Goal: Task Accomplishment & Management: Manage account settings

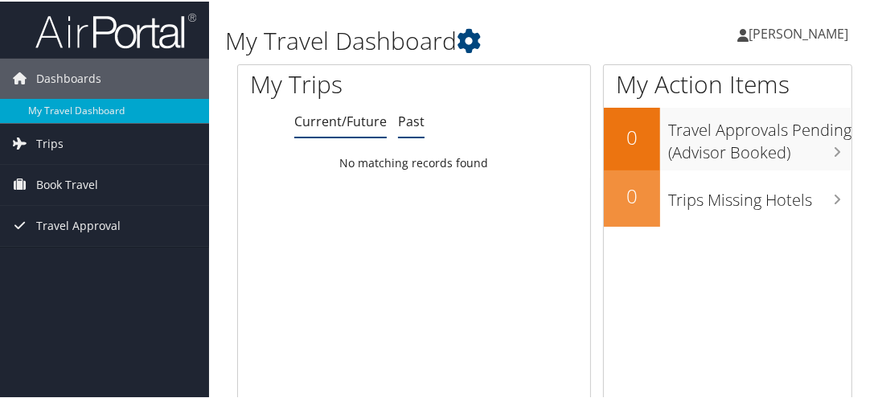
click at [413, 116] on link "Past" at bounding box center [411, 120] width 27 height 18
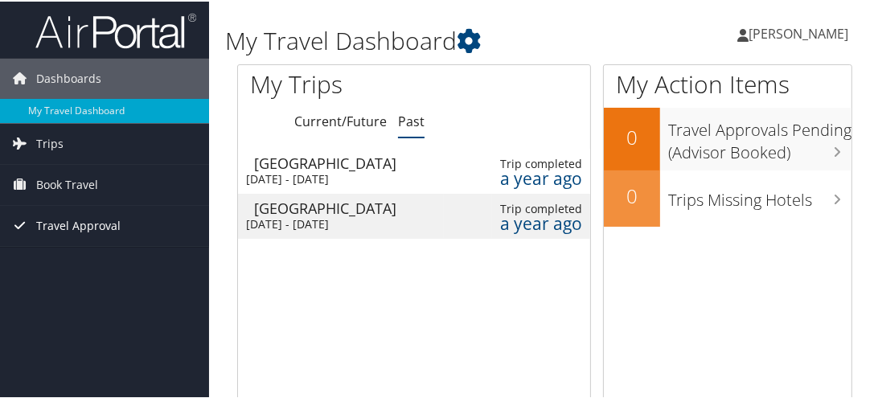
click at [114, 224] on span "Travel Approval" at bounding box center [78, 224] width 84 height 40
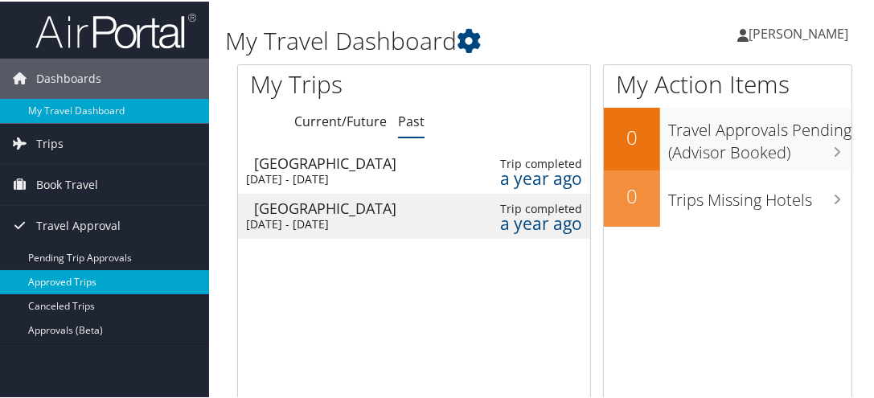
click at [81, 273] on link "Approved Trips" at bounding box center [104, 281] width 209 height 24
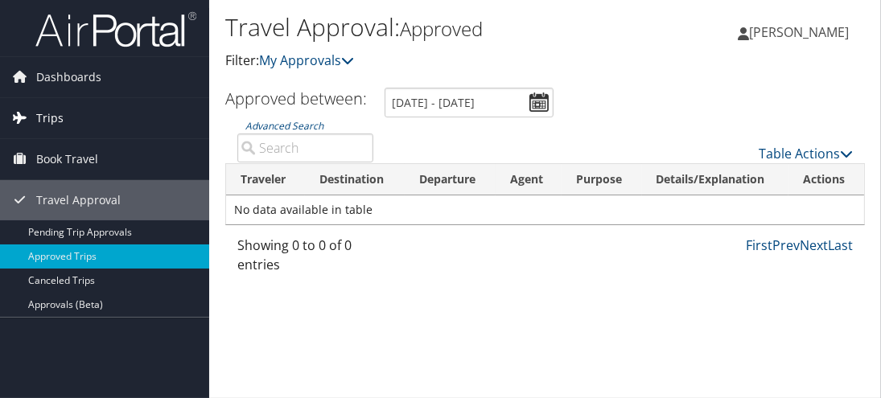
click at [66, 114] on link "Trips" at bounding box center [104, 118] width 209 height 40
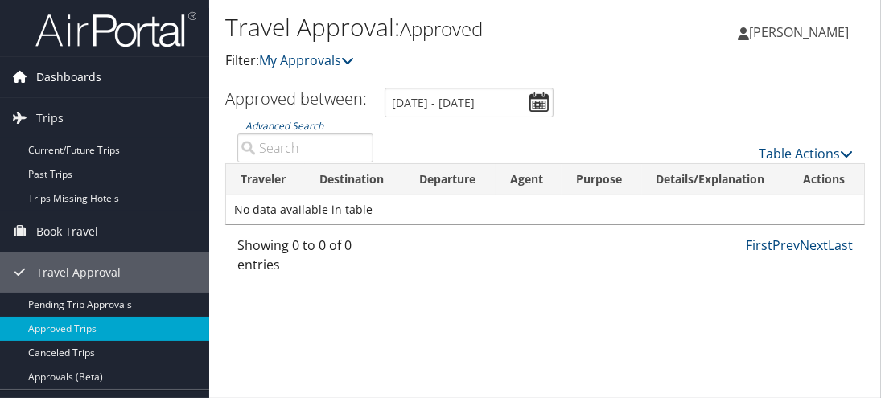
click at [66, 75] on span "Dashboards" at bounding box center [68, 77] width 65 height 40
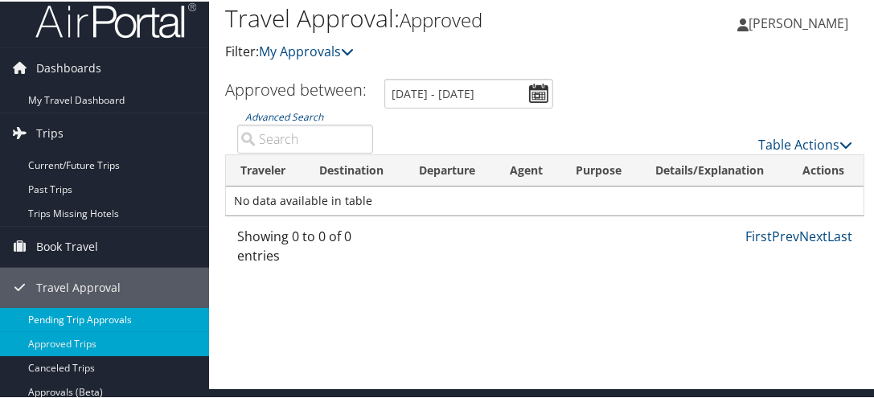
scroll to position [14, 0]
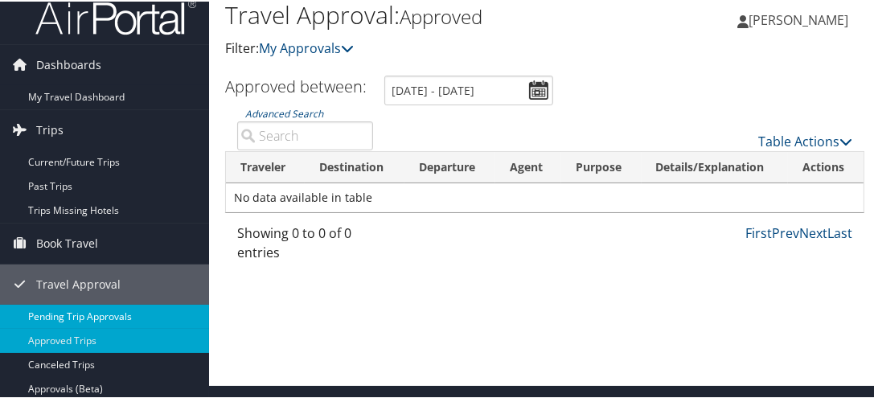
click at [82, 308] on link "Pending Trip Approvals" at bounding box center [104, 315] width 209 height 24
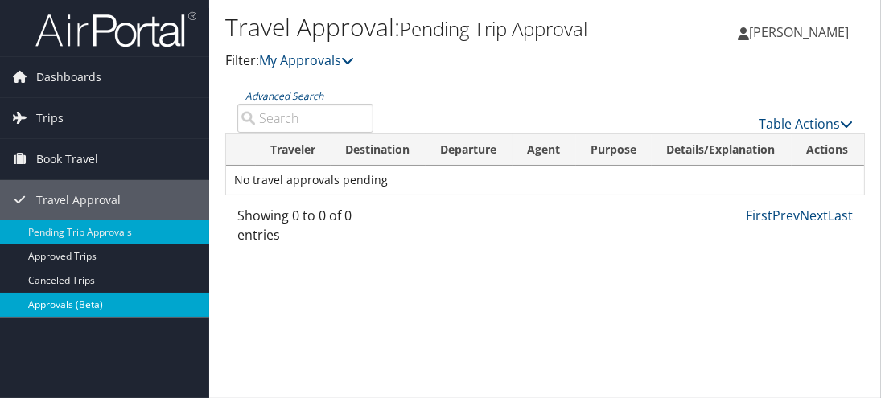
click at [60, 302] on link "Approvals (Beta)" at bounding box center [104, 305] width 209 height 24
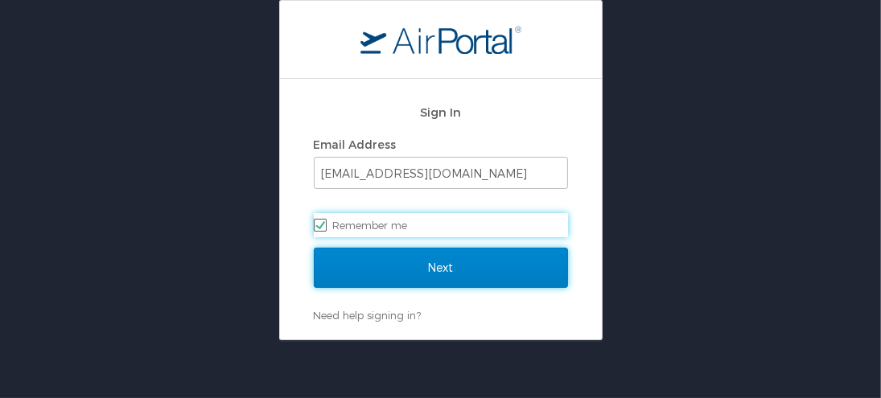
click at [454, 263] on input "Next" at bounding box center [441, 268] width 254 height 40
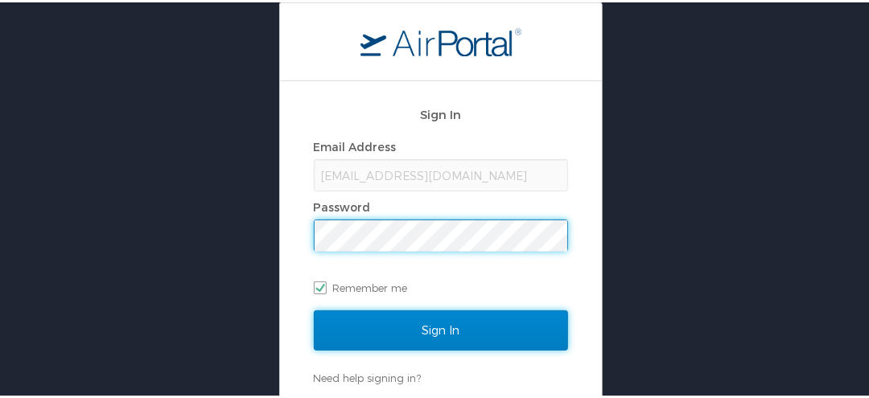
click at [429, 320] on input "Sign In" at bounding box center [441, 328] width 254 height 40
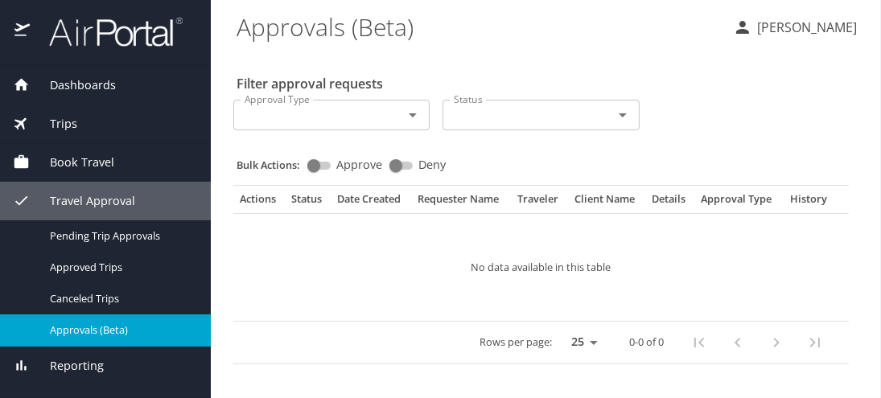
click at [68, 118] on span "Trips" at bounding box center [53, 124] width 47 height 18
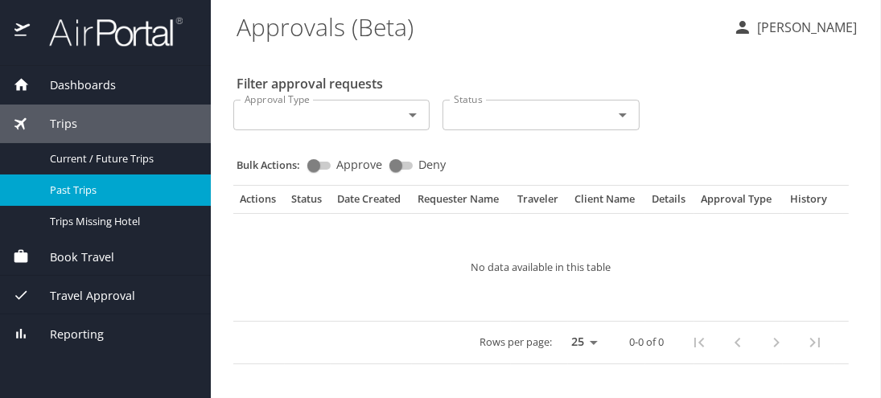
click at [71, 189] on span "Past Trips" at bounding box center [121, 190] width 142 height 15
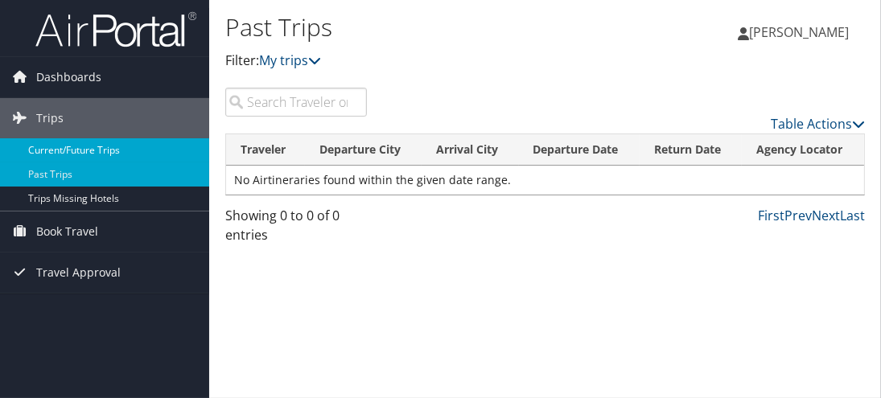
click at [84, 140] on link "Current/Future Trips" at bounding box center [104, 150] width 209 height 24
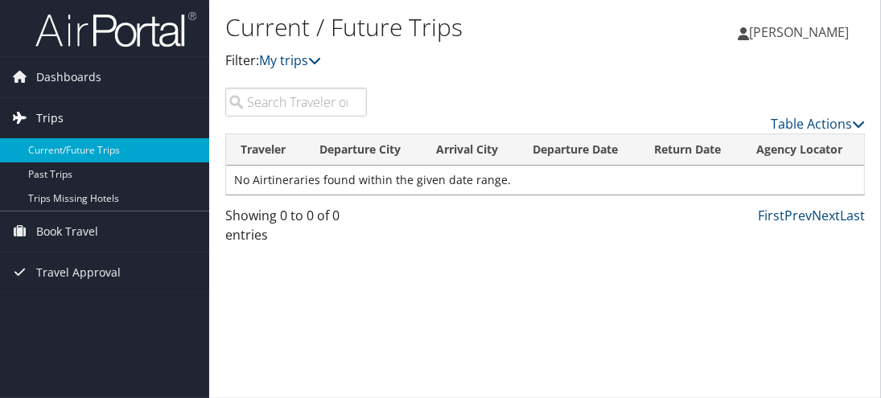
click at [72, 110] on link "Trips" at bounding box center [104, 118] width 209 height 40
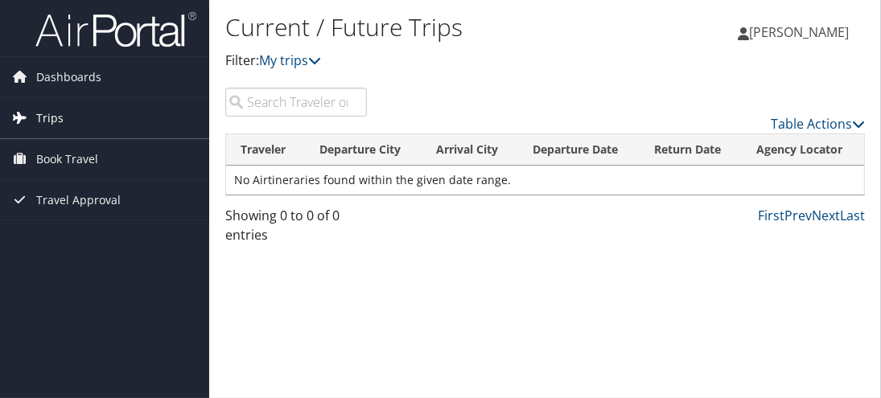
click at [45, 113] on span "Trips" at bounding box center [49, 118] width 27 height 40
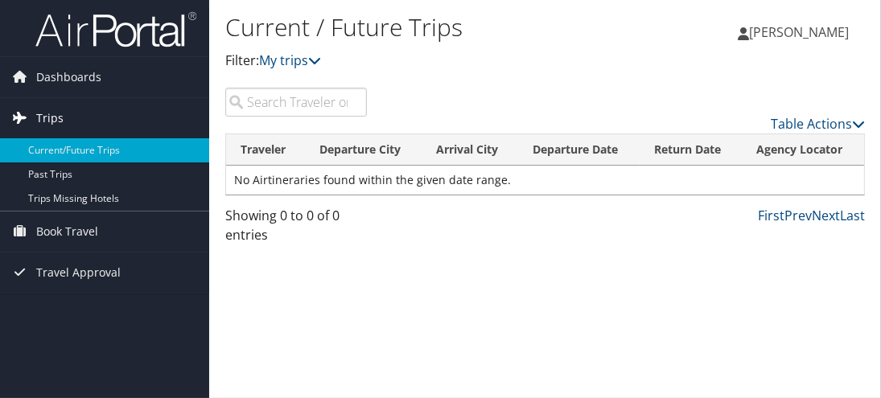
click at [23, 113] on icon at bounding box center [20, 117] width 24 height 24
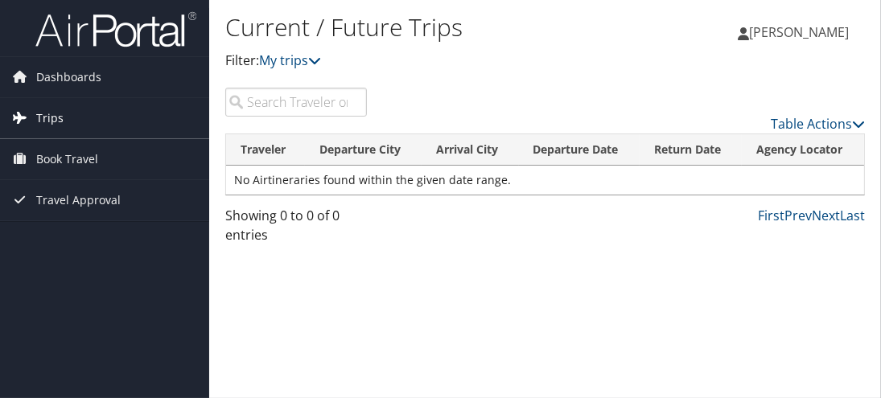
click at [23, 113] on icon at bounding box center [20, 117] width 24 height 24
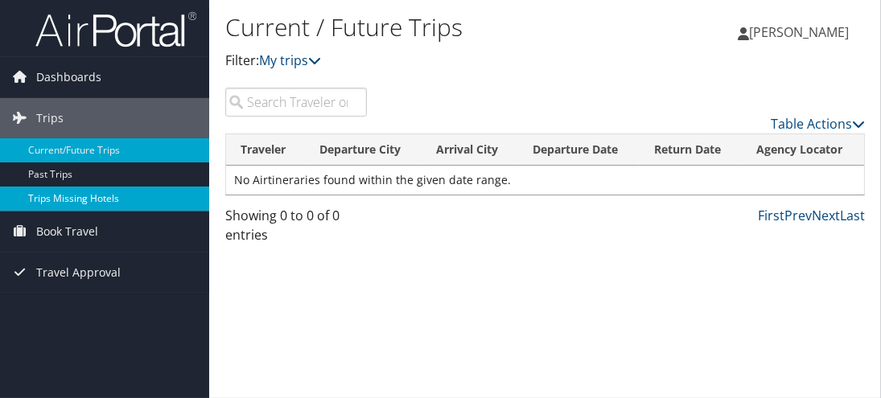
click at [39, 197] on link "Trips Missing Hotels" at bounding box center [104, 199] width 209 height 24
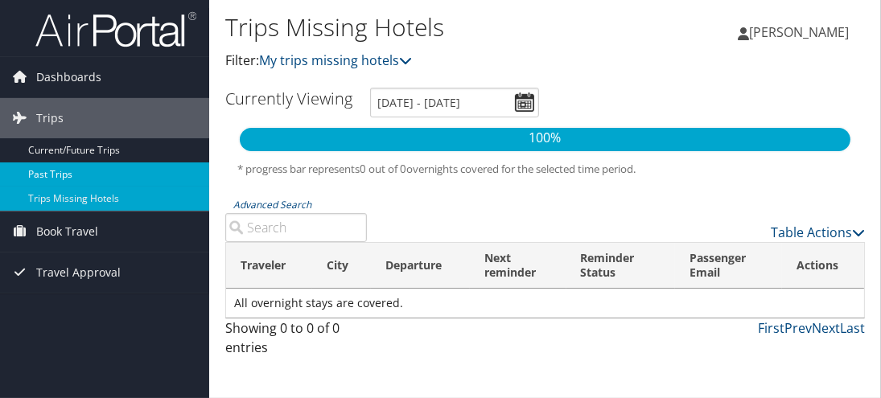
click at [69, 162] on link "Past Trips" at bounding box center [104, 174] width 209 height 24
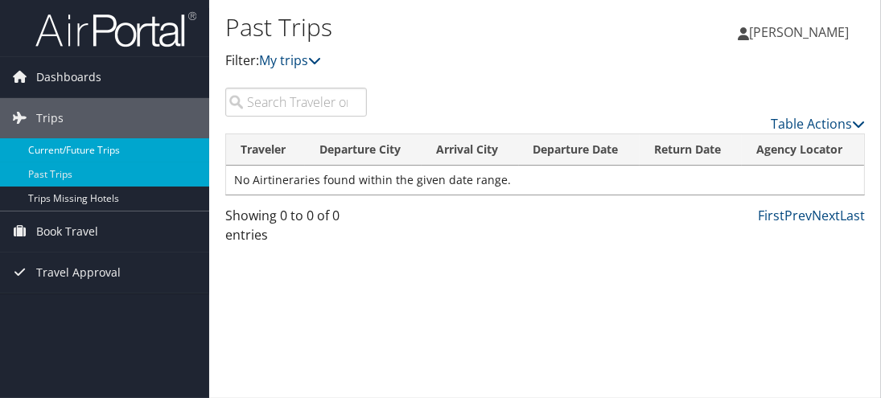
click at [79, 141] on link "Current/Future Trips" at bounding box center [104, 150] width 209 height 24
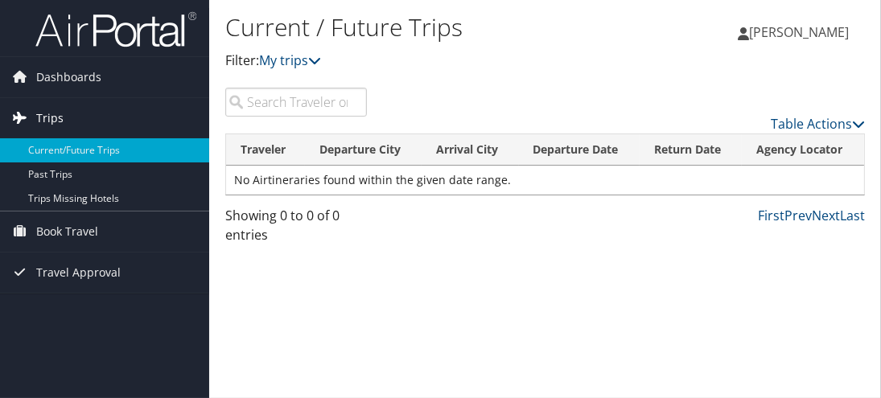
click at [44, 117] on span "Trips" at bounding box center [49, 118] width 27 height 40
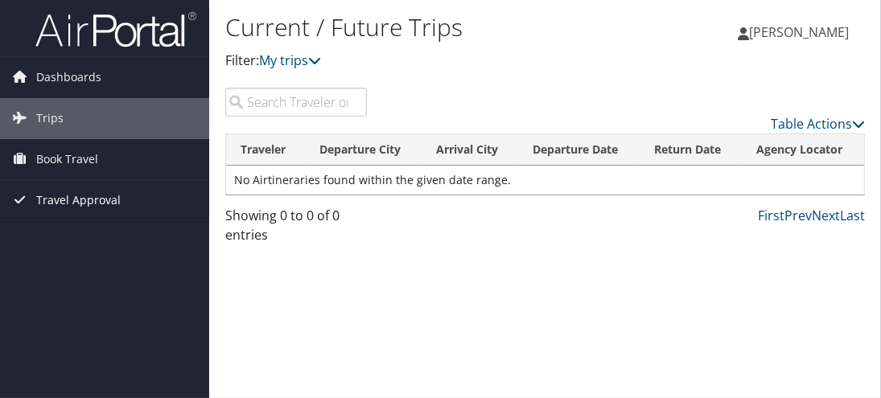
click at [51, 194] on span "Travel Approval" at bounding box center [78, 200] width 84 height 40
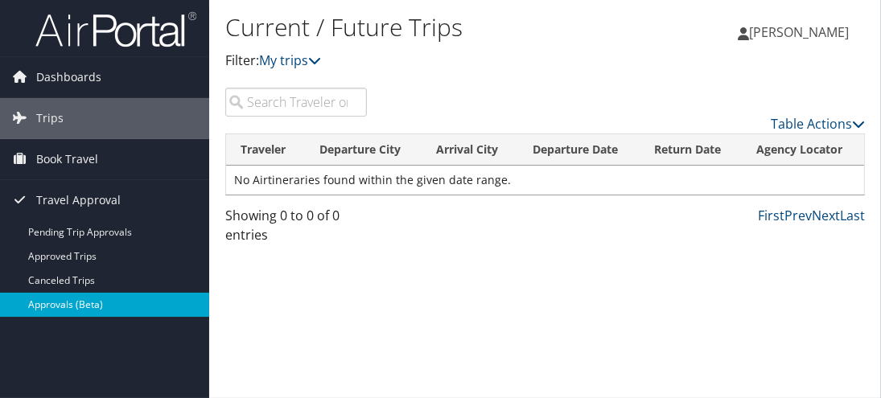
click at [45, 302] on link "Approvals (Beta)" at bounding box center [104, 305] width 209 height 24
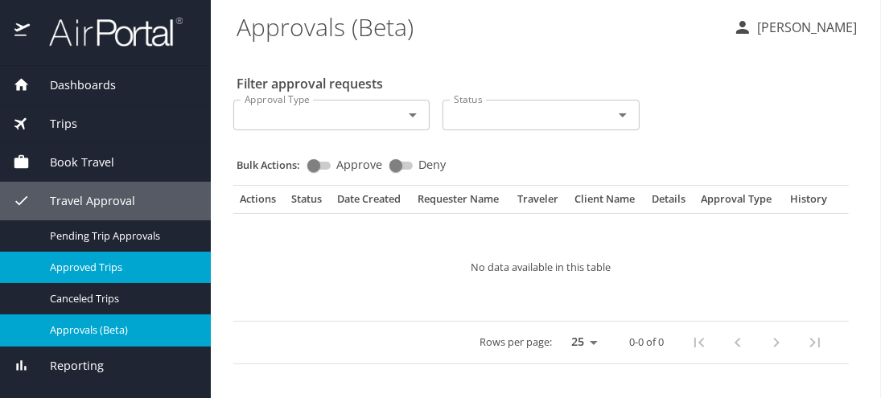
click at [81, 267] on span "Approved Trips" at bounding box center [121, 267] width 142 height 15
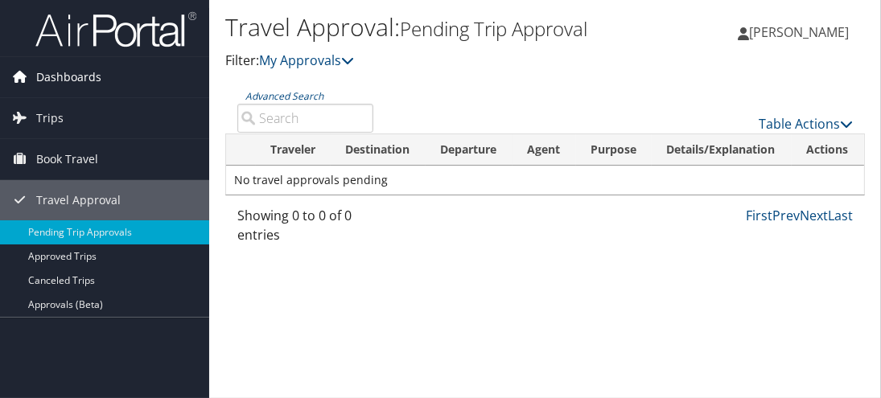
click at [57, 76] on span "Dashboards" at bounding box center [68, 77] width 65 height 40
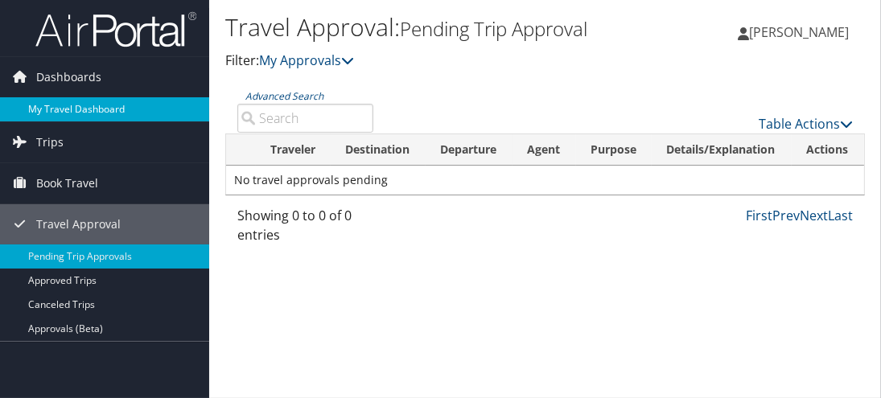
click at [61, 108] on link "My Travel Dashboard" at bounding box center [104, 109] width 209 height 24
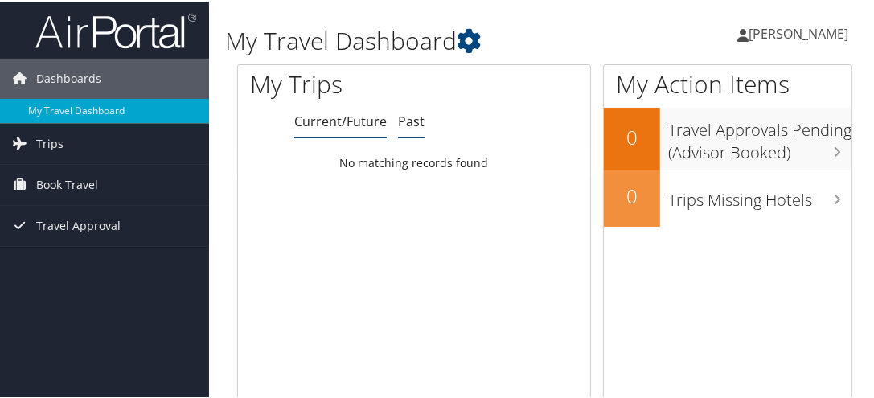
click at [415, 117] on link "Past" at bounding box center [411, 120] width 27 height 18
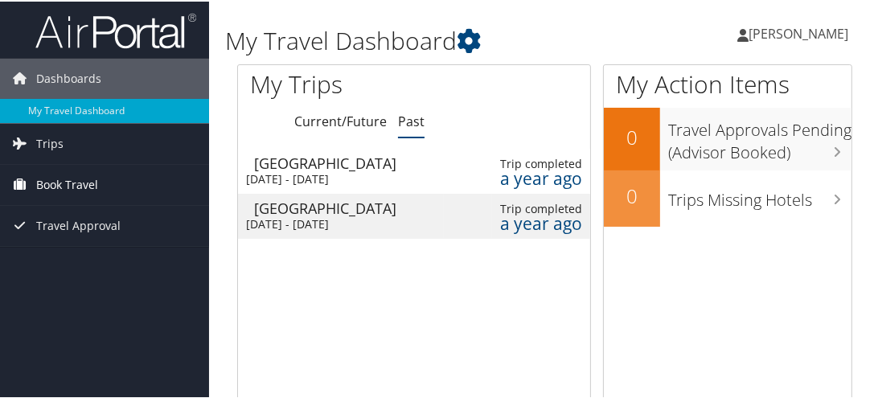
click at [60, 184] on span "Book Travel" at bounding box center [67, 183] width 62 height 40
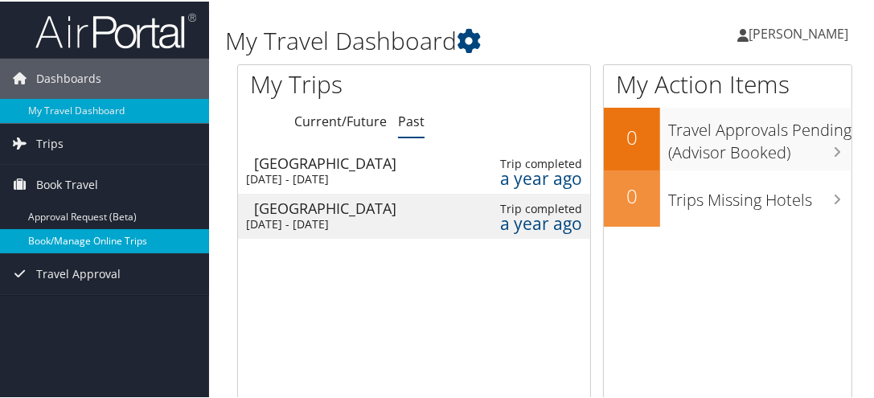
click at [51, 239] on link "Book/Manage Online Trips" at bounding box center [104, 240] width 209 height 24
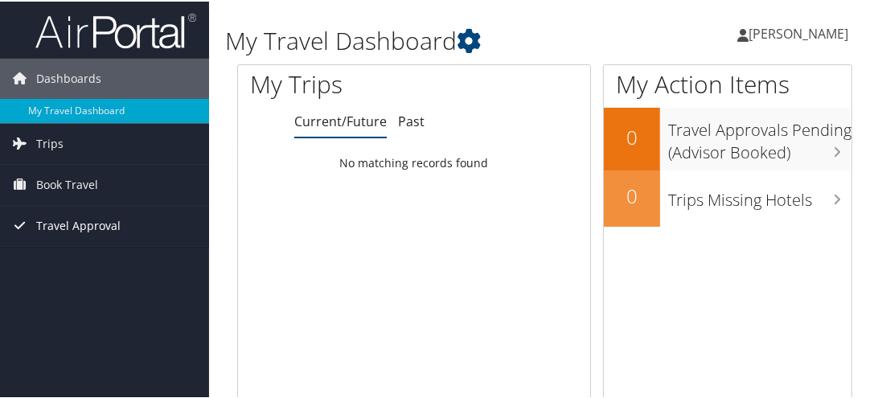
click at [60, 222] on span "Travel Approval" at bounding box center [78, 224] width 84 height 40
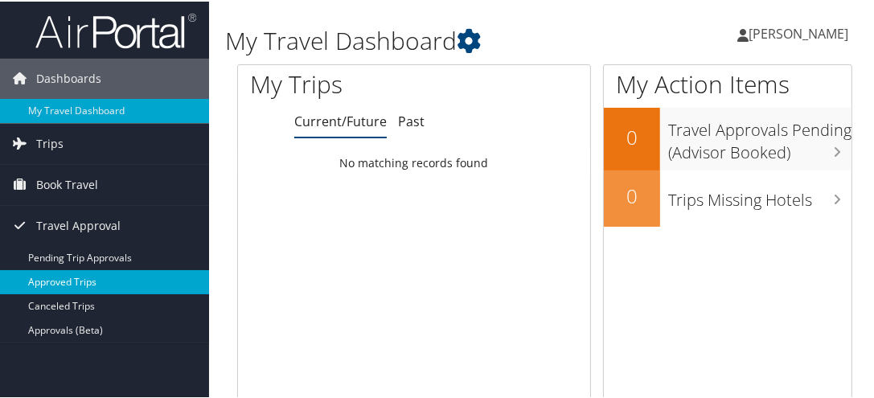
click at [53, 269] on link "Approved Trips" at bounding box center [104, 281] width 209 height 24
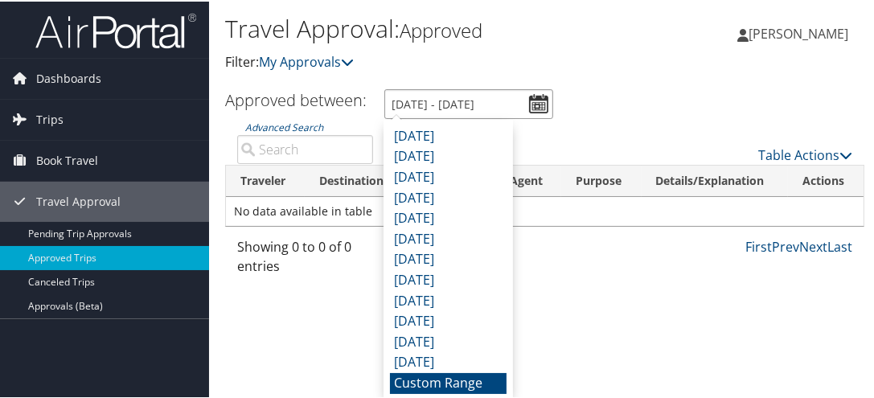
click at [544, 99] on input "9/14/2025 - 10/14/2025" at bounding box center [468, 103] width 169 height 30
click at [448, 131] on li "September 2025" at bounding box center [448, 135] width 117 height 21
type input "9/1/2025 - 9/30/2025"
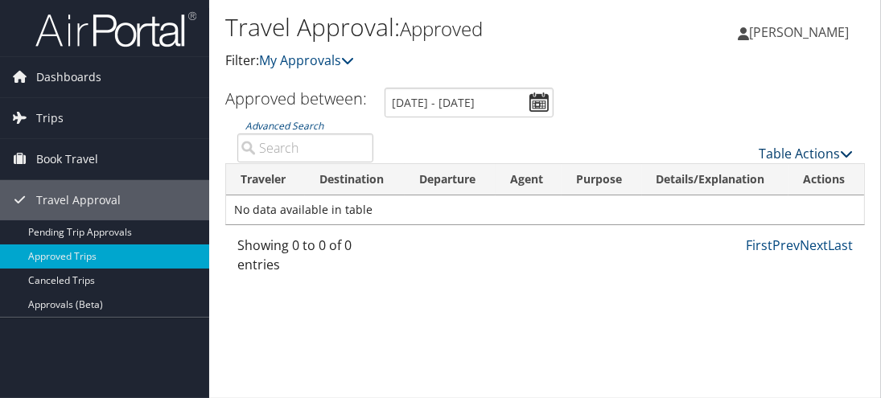
click at [785, 154] on link "Table Actions" at bounding box center [805, 154] width 94 height 18
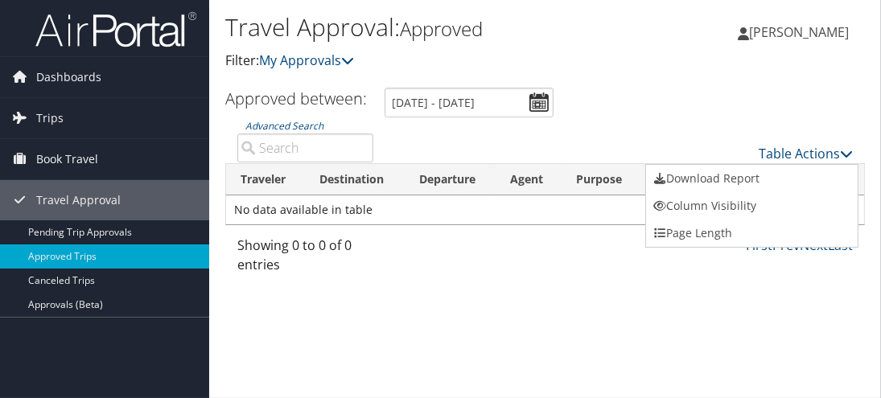
click at [647, 116] on div at bounding box center [440, 199] width 881 height 398
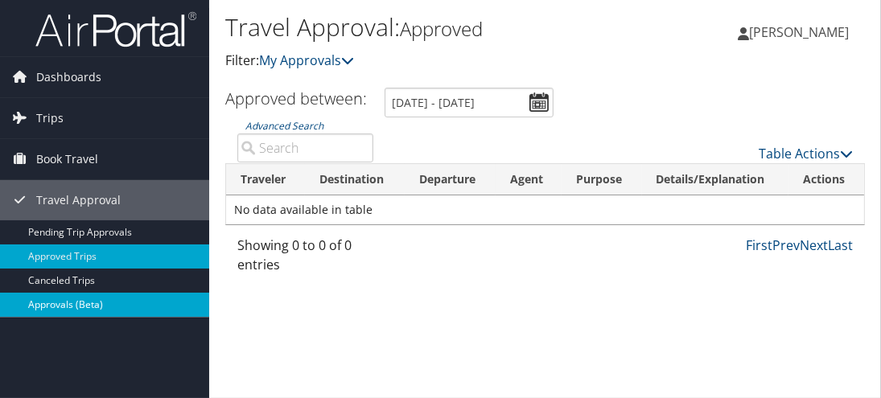
click at [70, 294] on link "Approvals (Beta)" at bounding box center [104, 305] width 209 height 24
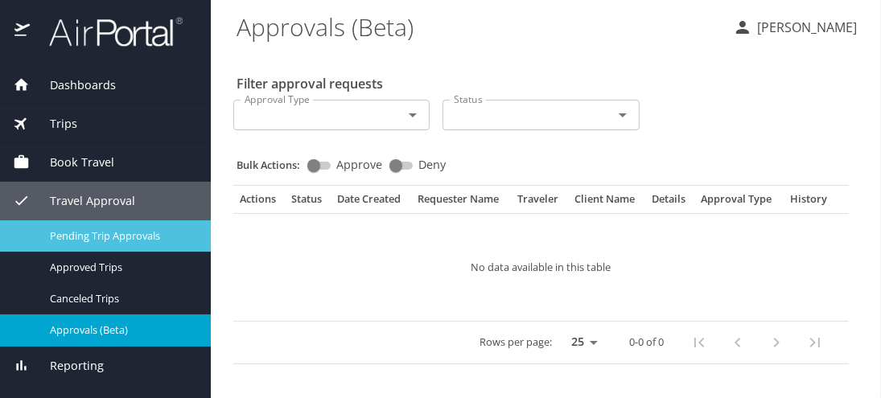
click at [95, 240] on span "Pending Trip Approvals" at bounding box center [121, 235] width 142 height 15
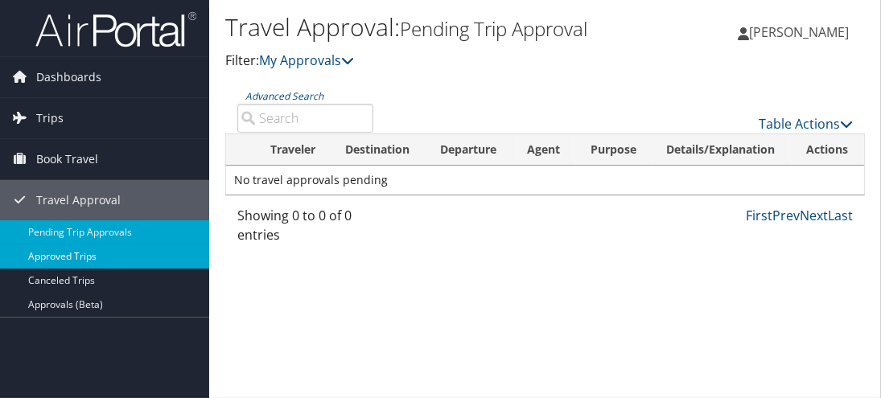
click at [90, 256] on link "Approved Trips" at bounding box center [104, 256] width 209 height 24
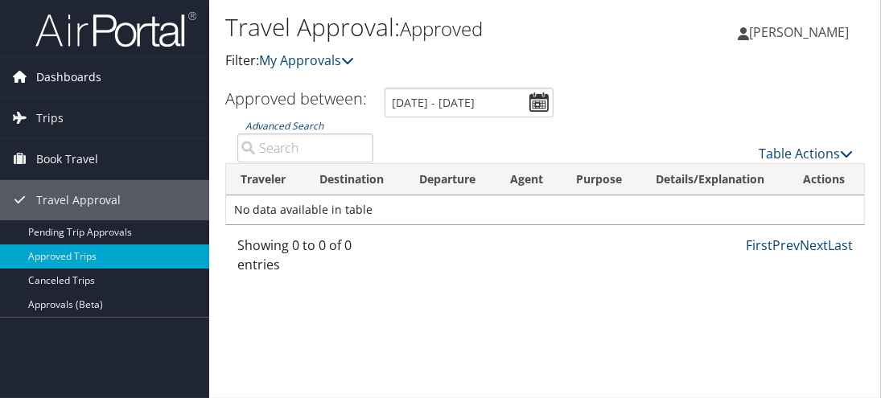
click at [18, 73] on icon at bounding box center [20, 76] width 24 height 24
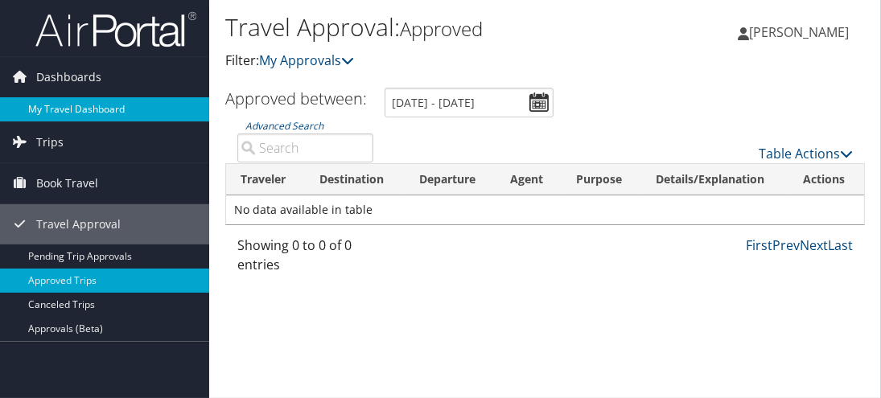
click at [35, 102] on link "My Travel Dashboard" at bounding box center [104, 109] width 209 height 24
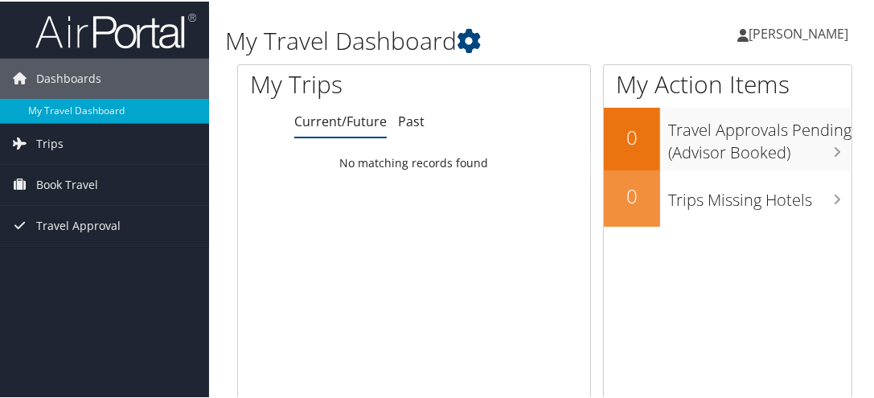
click at [425, 118] on ul "Current/Future Past" at bounding box center [442, 120] width 296 height 29
click at [414, 120] on link "Past" at bounding box center [411, 120] width 27 height 18
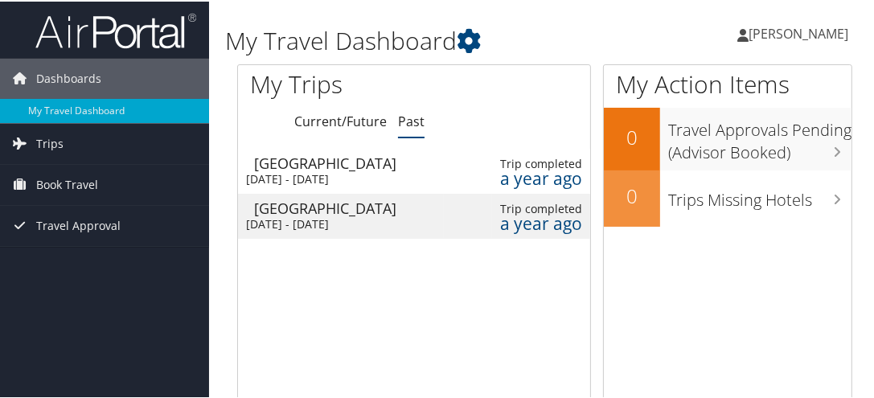
click at [329, 164] on div "Atlanta" at bounding box center [325, 161] width 142 height 14
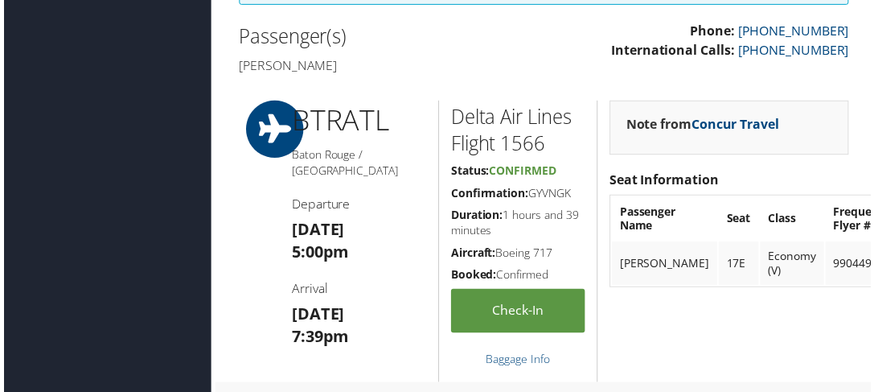
scroll to position [562, 0]
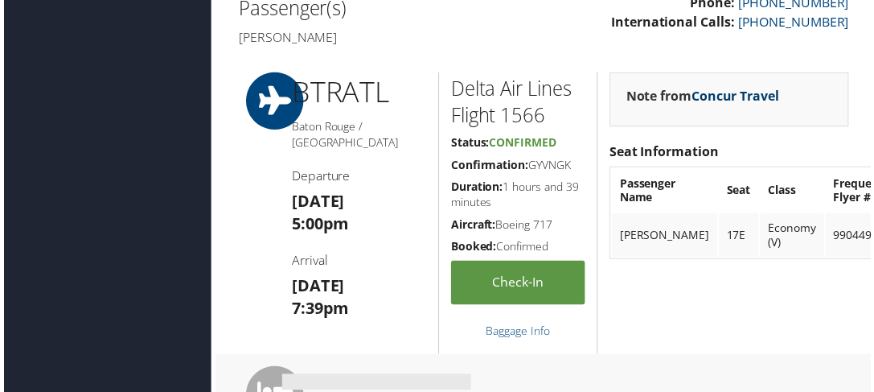
click at [742, 91] on link "Concur Travel" at bounding box center [738, 97] width 88 height 18
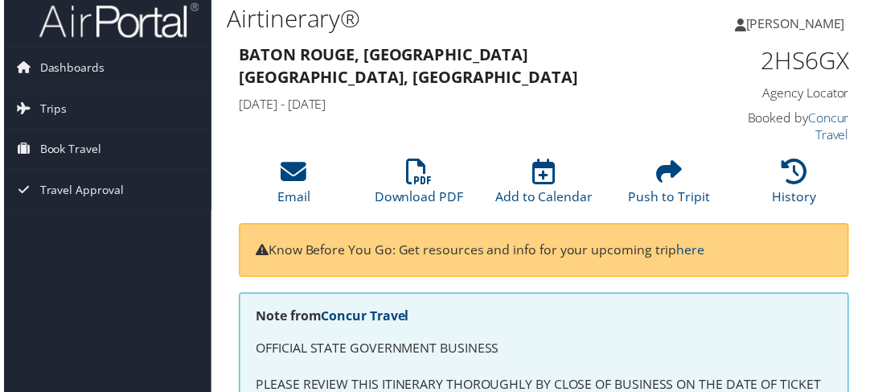
scroll to position [0, 0]
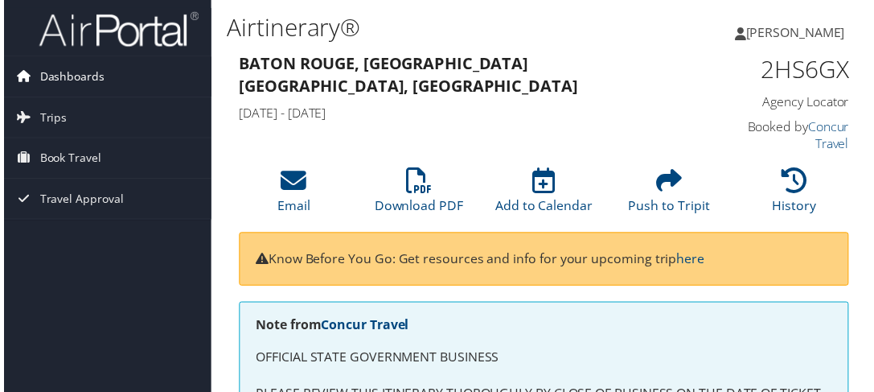
click at [55, 75] on span "Dashboards" at bounding box center [68, 77] width 65 height 40
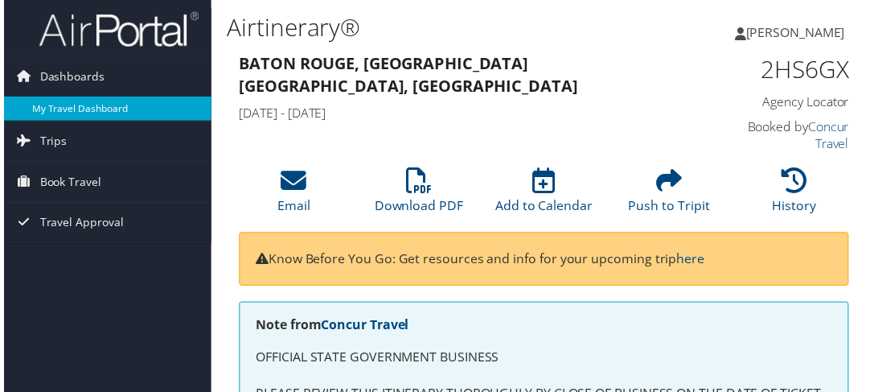
click at [100, 105] on link "My Travel Dashboard" at bounding box center [104, 109] width 209 height 24
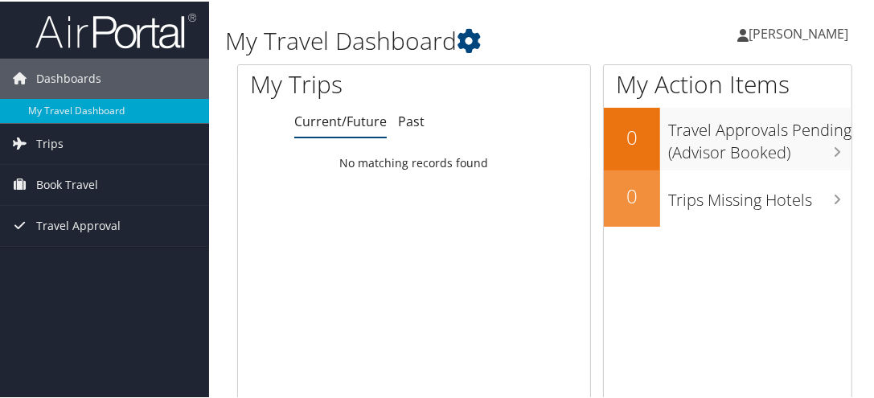
click at [421, 117] on ul "Current/Future Past" at bounding box center [442, 120] width 296 height 29
click at [409, 120] on link "Past" at bounding box center [411, 120] width 27 height 18
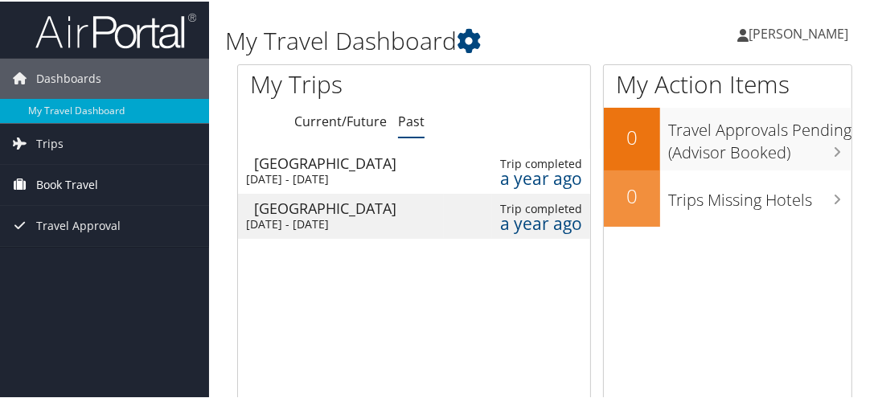
click at [77, 187] on span "Book Travel" at bounding box center [67, 183] width 62 height 40
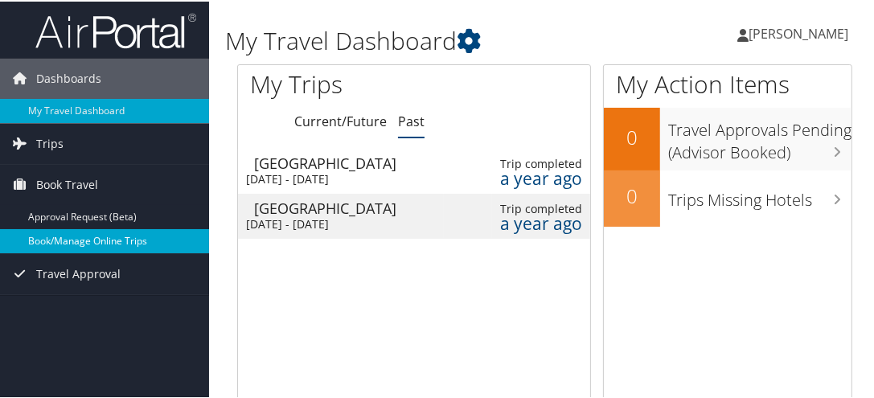
click at [70, 236] on link "Book/Manage Online Trips" at bounding box center [104, 240] width 209 height 24
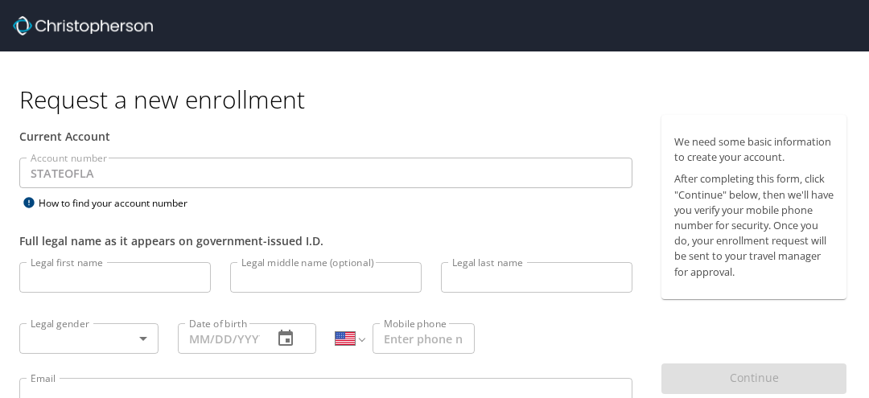
select select "US"
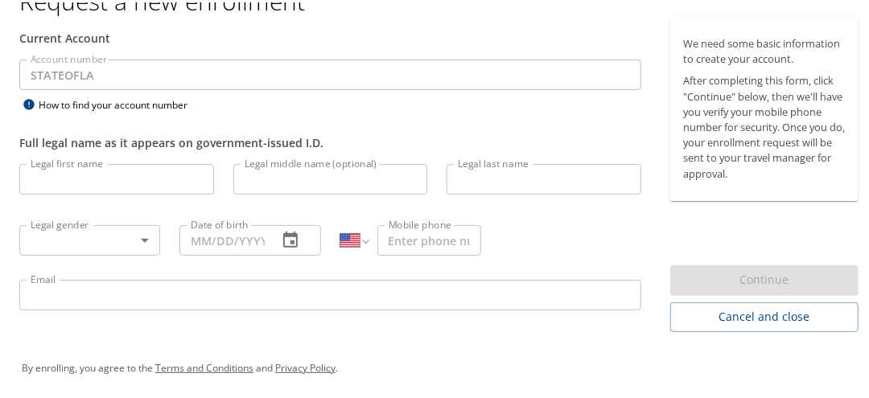
scroll to position [103, 0]
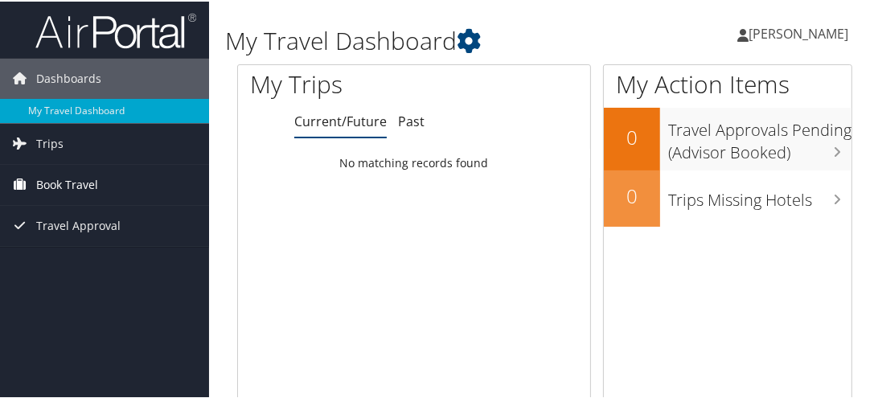
click at [60, 175] on span "Book Travel" at bounding box center [67, 183] width 62 height 40
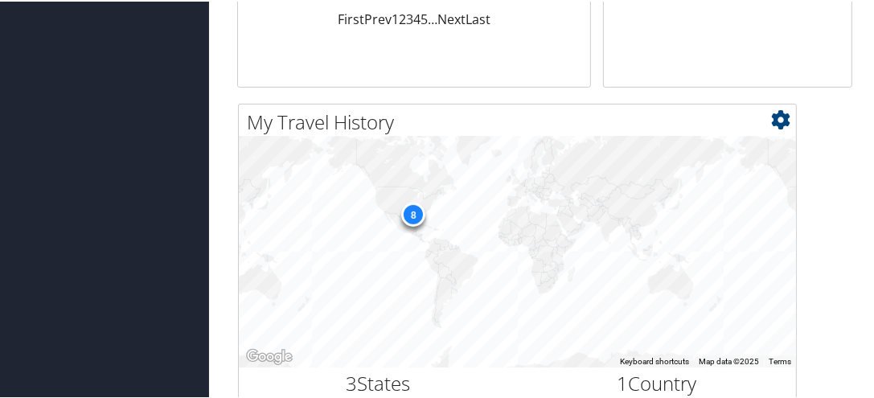
scroll to position [443, 0]
click at [413, 212] on div "8" at bounding box center [413, 215] width 24 height 24
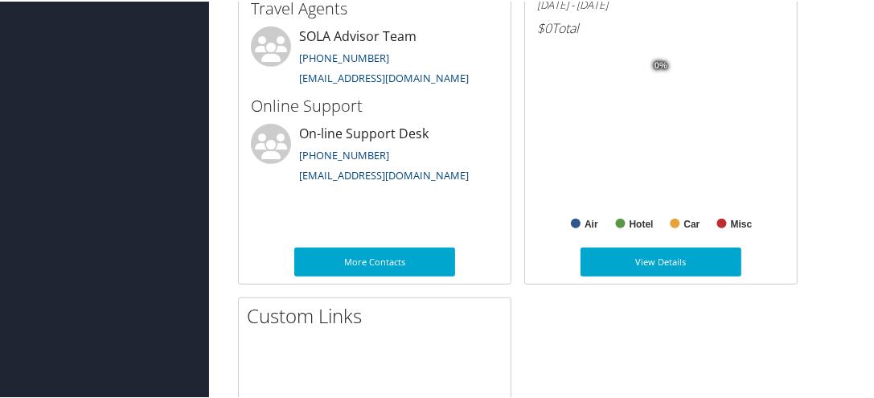
scroll to position [926, 0]
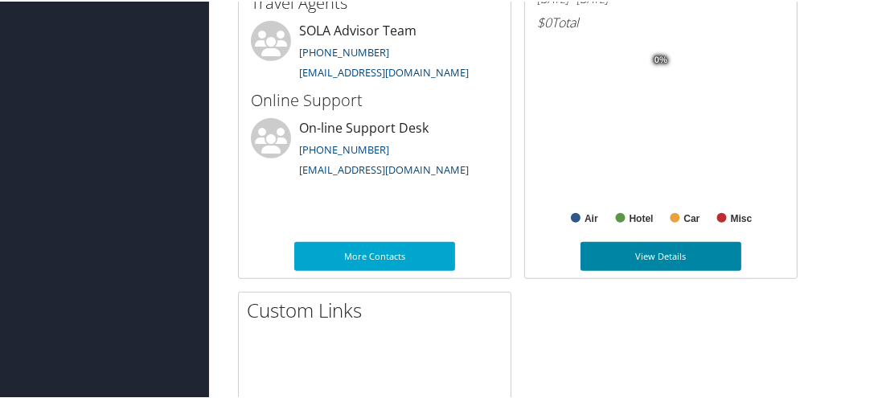
click at [671, 253] on link "View Details" at bounding box center [661, 254] width 161 height 29
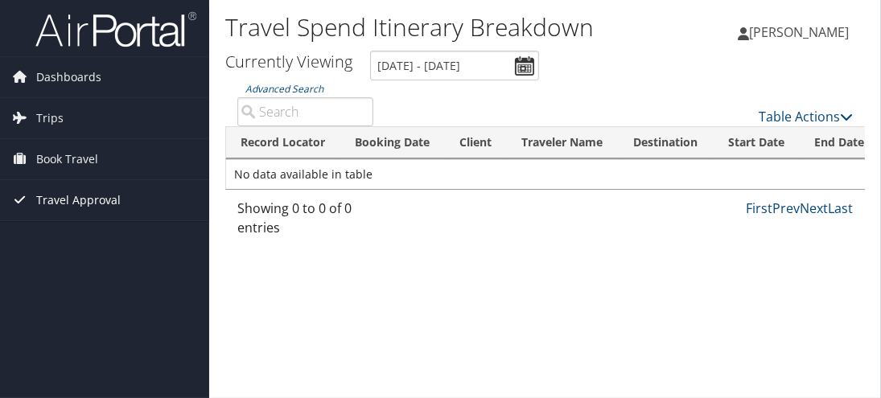
click at [64, 200] on span "Travel Approval" at bounding box center [78, 200] width 84 height 40
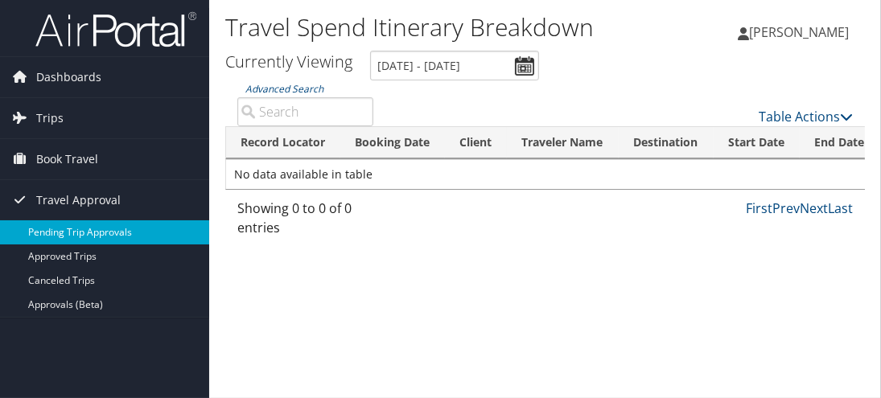
click at [66, 228] on link "Pending Trip Approvals" at bounding box center [104, 232] width 209 height 24
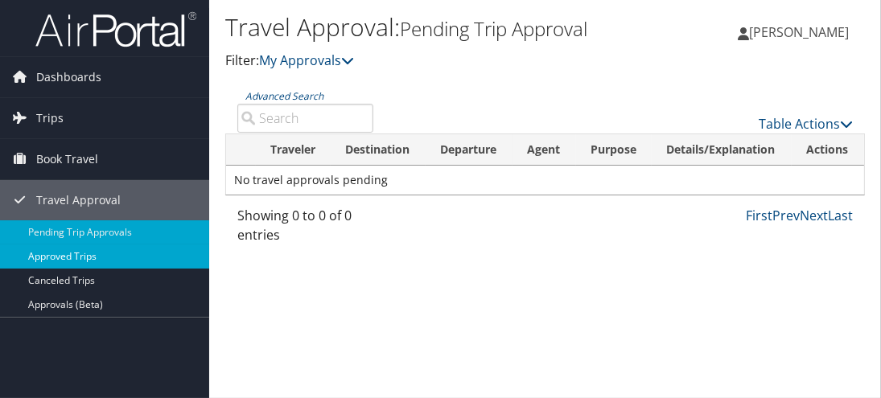
click at [74, 253] on link "Approved Trips" at bounding box center [104, 256] width 209 height 24
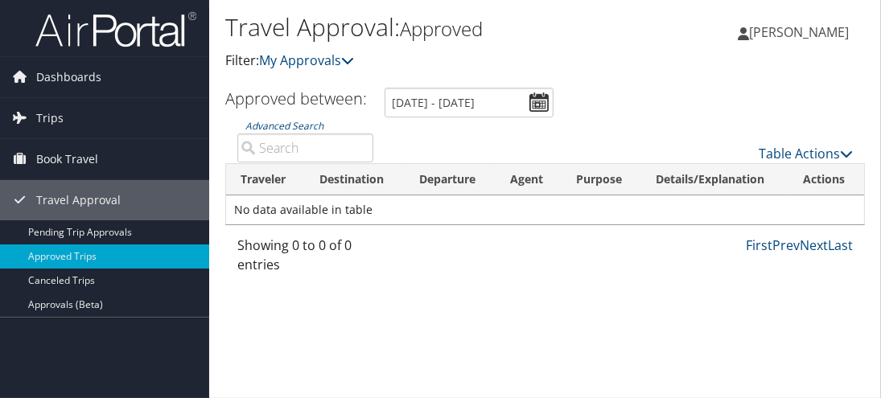
click at [749, 32] on icon at bounding box center [742, 33] width 11 height 13
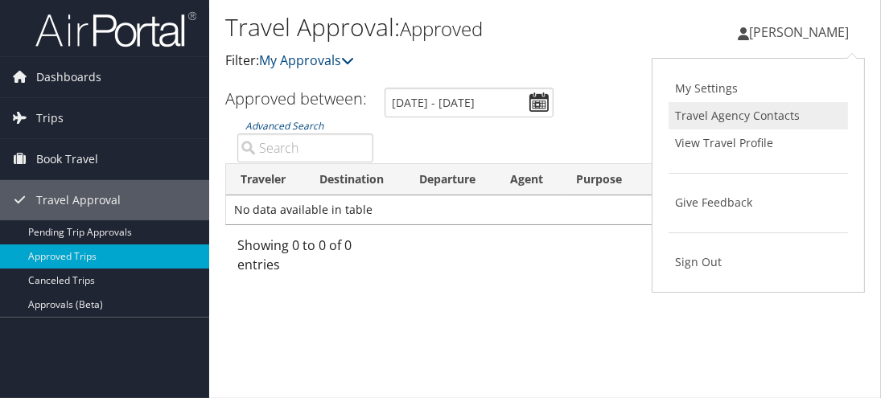
click at [718, 117] on link "Travel Agency Contacts" at bounding box center [757, 115] width 179 height 27
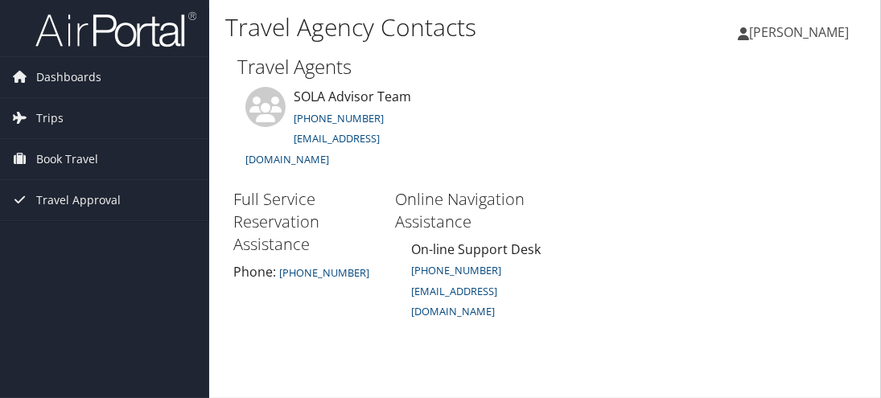
click at [792, 36] on span "[PERSON_NAME]" at bounding box center [799, 32] width 100 height 18
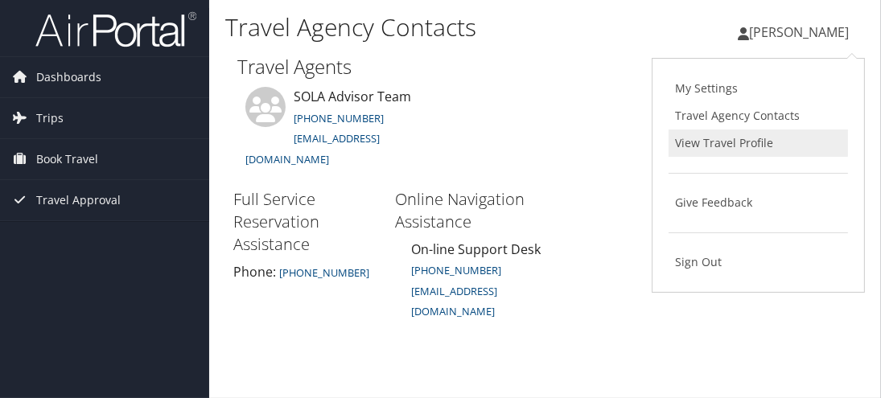
click at [734, 139] on link "View Travel Profile" at bounding box center [757, 142] width 179 height 27
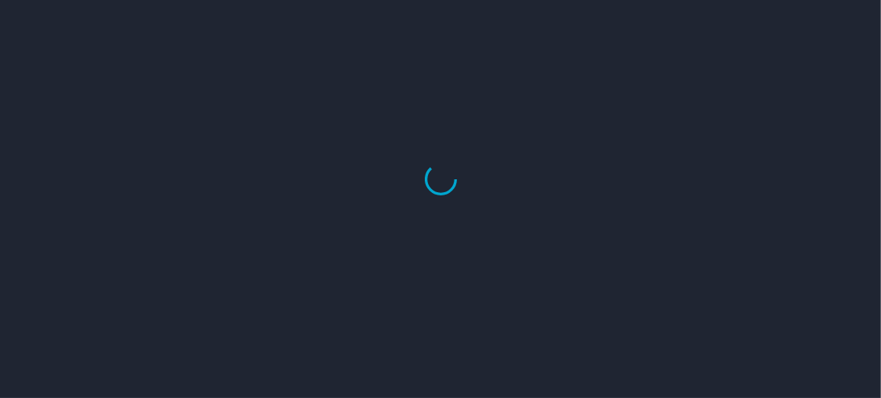
select select "US"
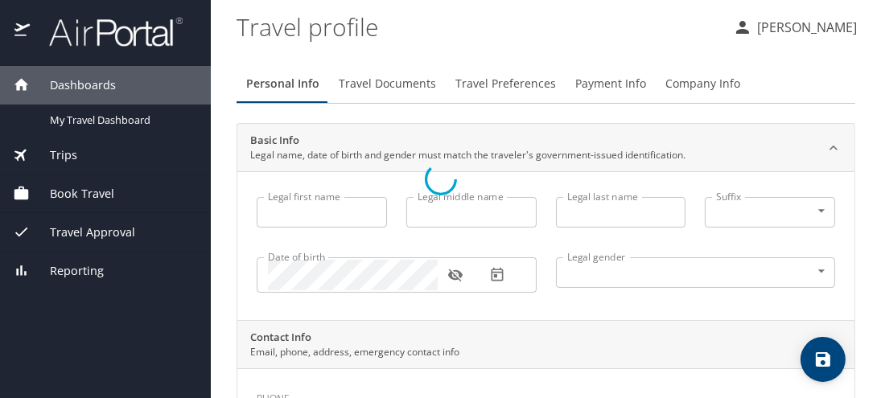
type input "Tonya"
type input "Michell"
type input "Burks"
type input "Female"
type input "Gail"
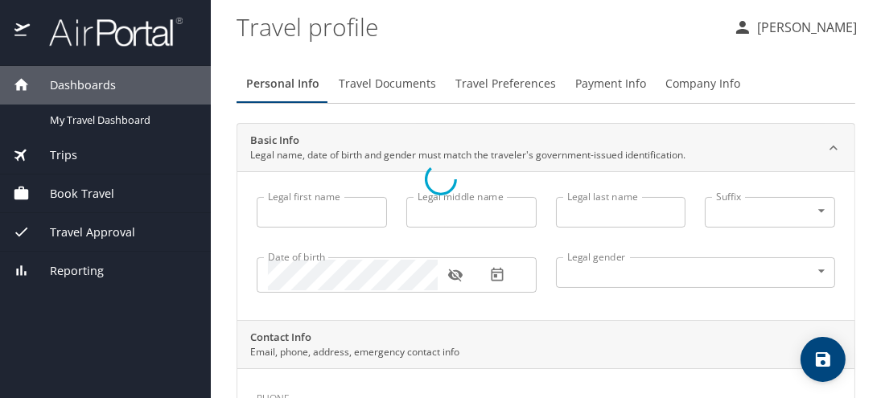
type input "Burks"
type input "(225) 749-3402"
type input "United States of America"
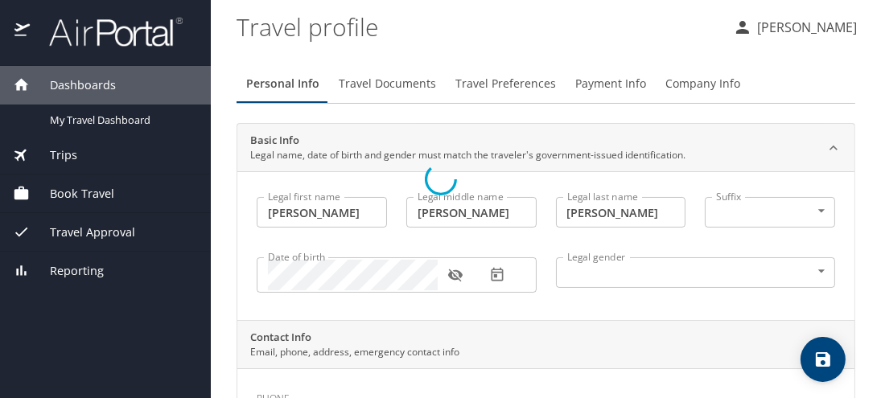
type input "Louisiana"
type input "United States of America"
type input "Louisiana"
type input "United States of America"
type input "Louisiana"
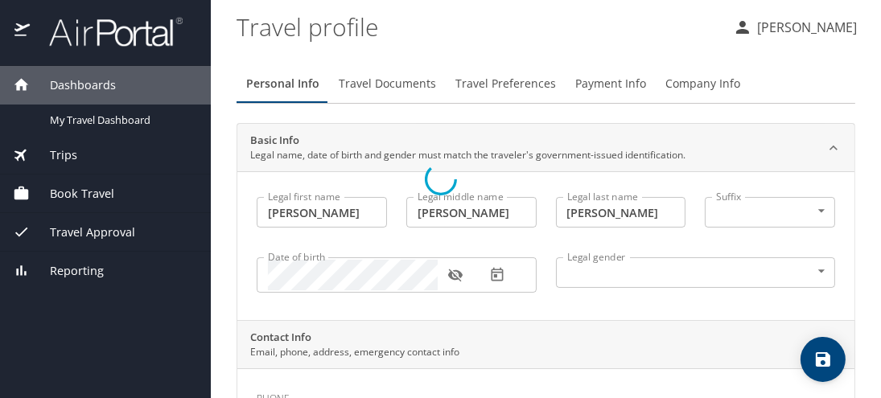
select select "US"
click at [398, 74] on span "Travel Documents" at bounding box center [387, 84] width 97 height 20
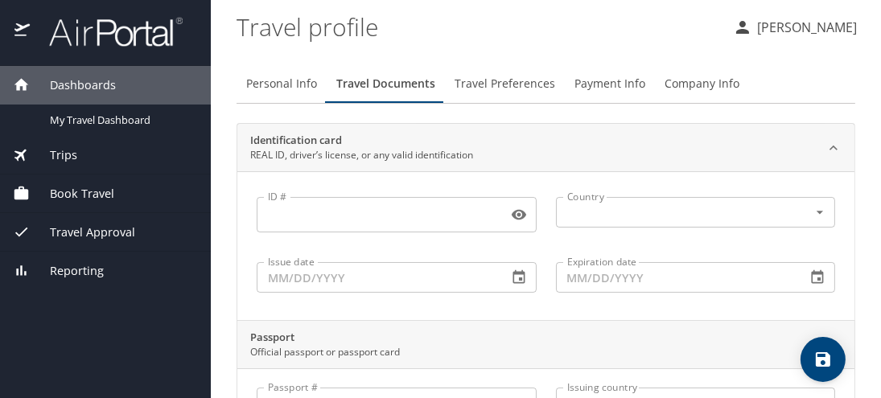
click at [496, 83] on span "Travel Preferences" at bounding box center [504, 84] width 101 height 20
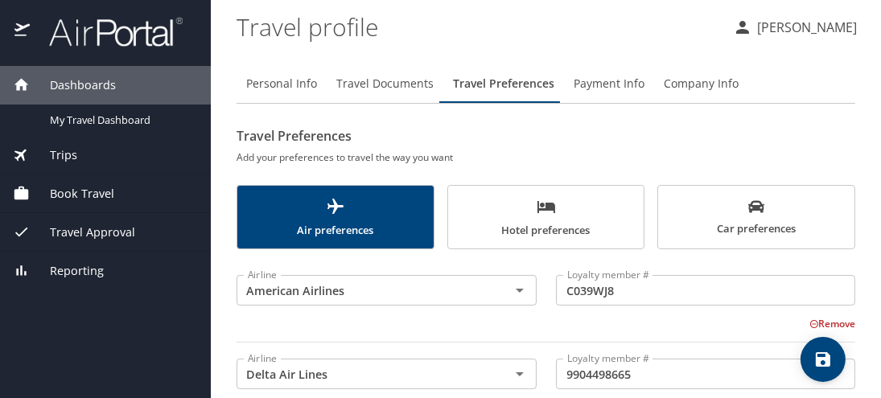
click at [709, 81] on span "Company Info" at bounding box center [700, 84] width 75 height 20
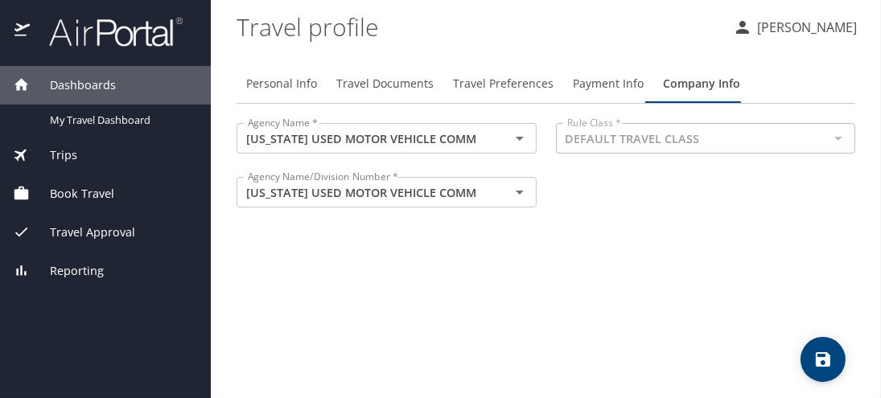
click at [585, 83] on span "Payment Info" at bounding box center [608, 84] width 71 height 20
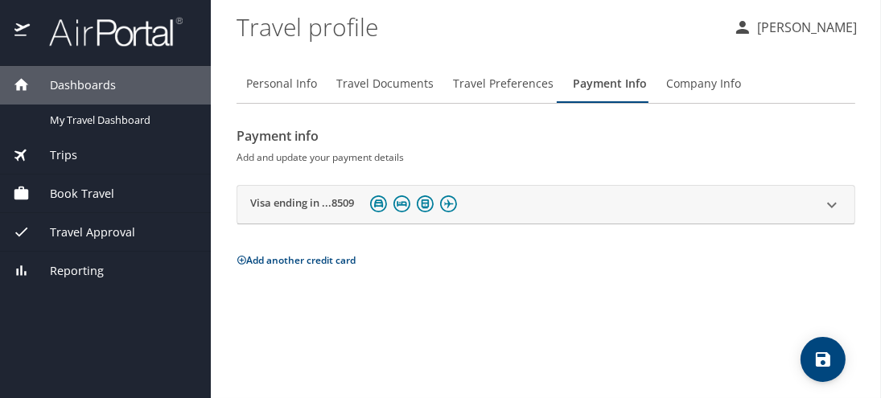
click at [277, 83] on span "Personal Info" at bounding box center [281, 84] width 71 height 20
select select "US"
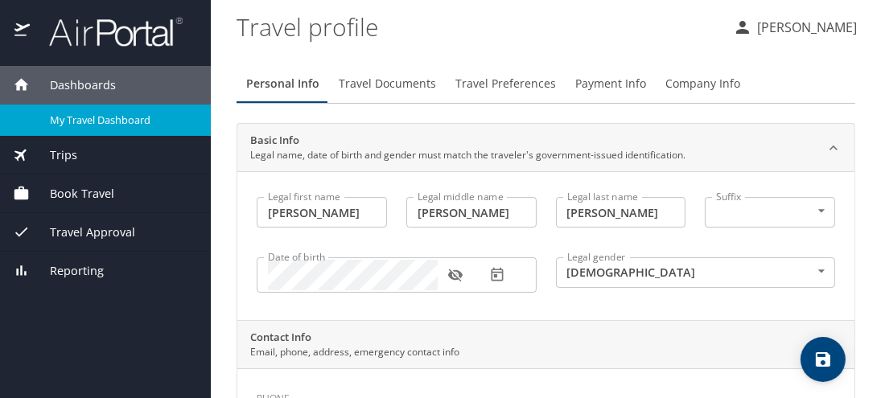
click at [97, 116] on span "My Travel Dashboard" at bounding box center [121, 120] width 142 height 15
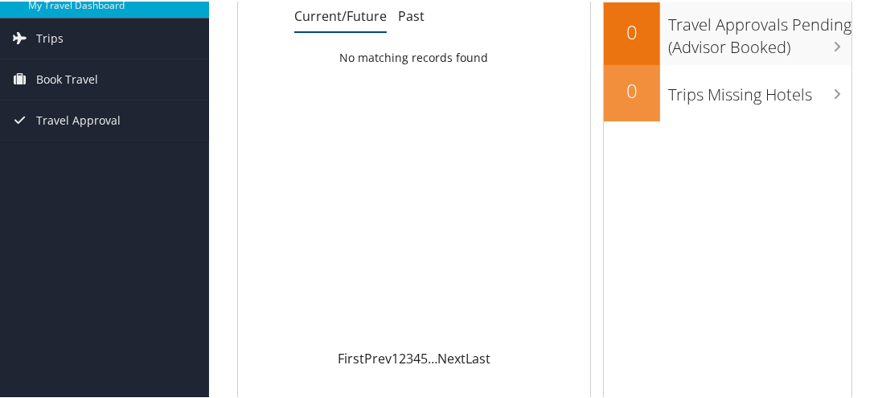
scroll to position [81, 0]
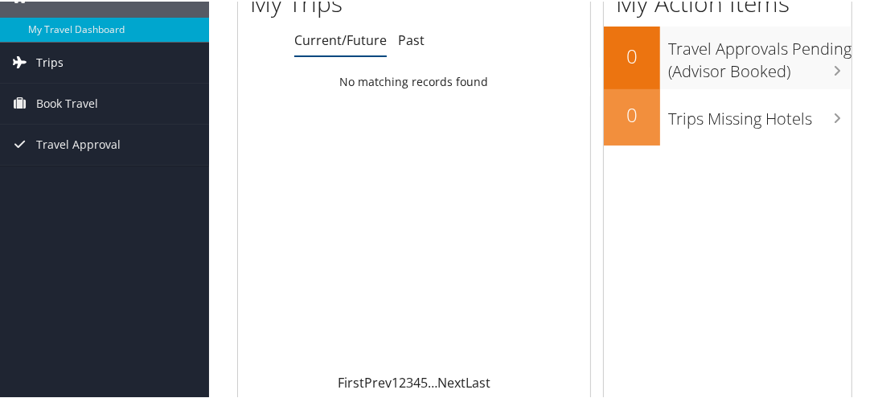
click at [42, 57] on span "Trips" at bounding box center [49, 61] width 27 height 40
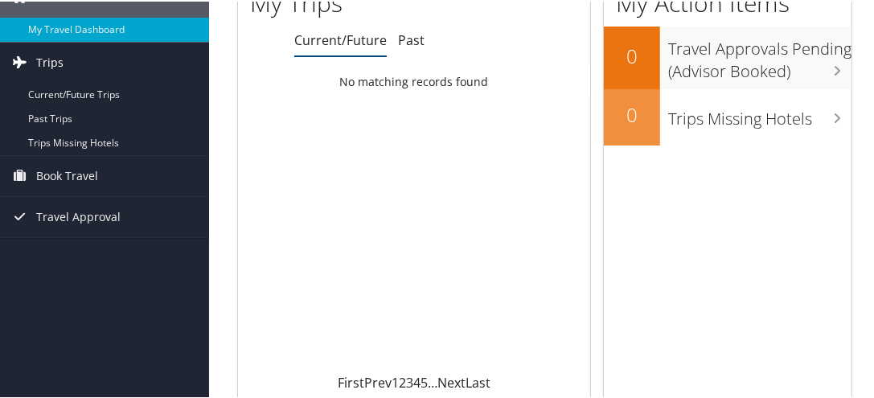
click at [34, 54] on link "Trips" at bounding box center [104, 61] width 209 height 40
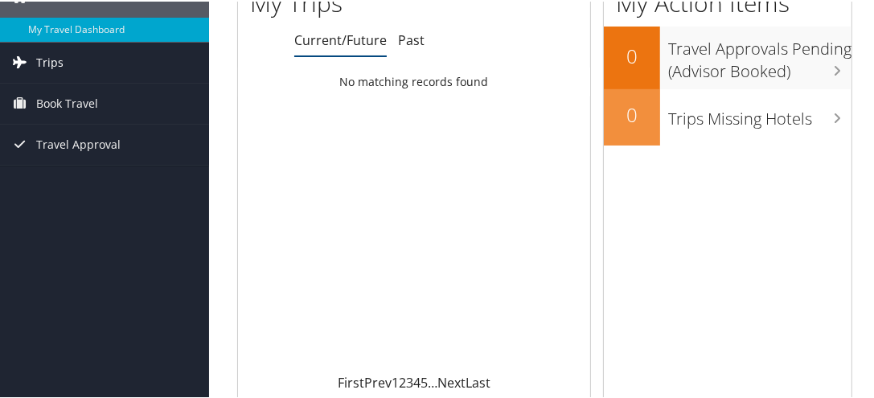
click at [34, 55] on link "Trips" at bounding box center [104, 61] width 209 height 40
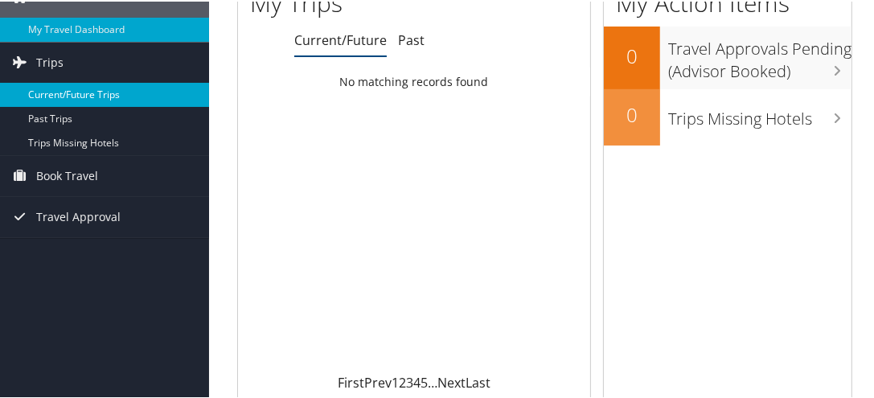
click at [39, 90] on link "Current/Future Trips" at bounding box center [104, 93] width 209 height 24
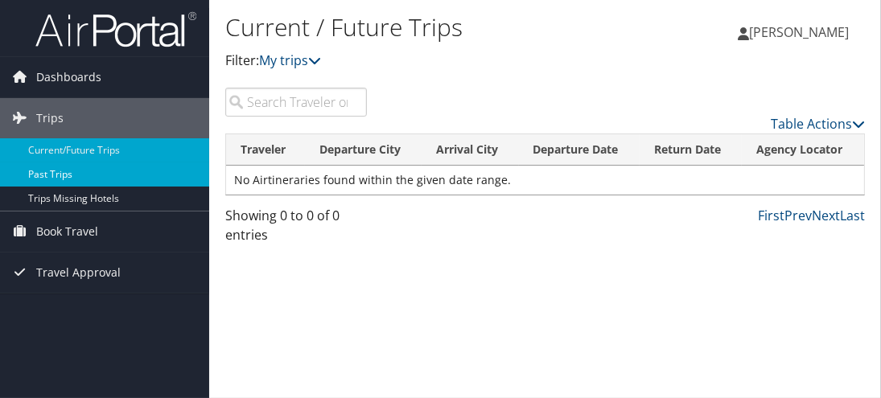
click at [53, 170] on link "Past Trips" at bounding box center [104, 174] width 209 height 24
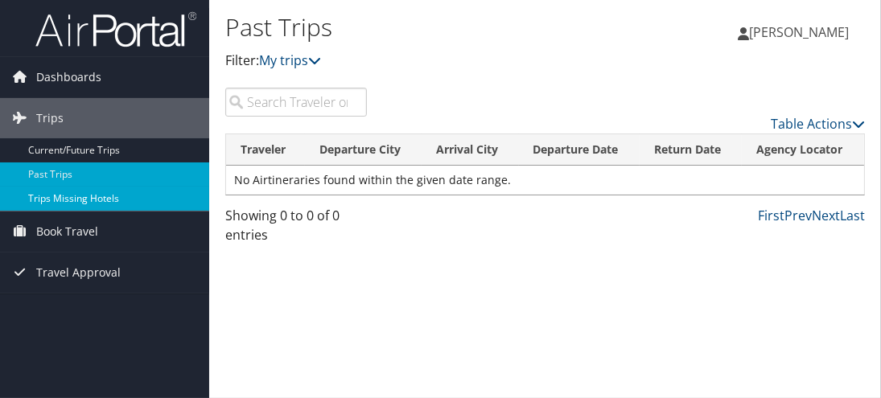
click at [60, 195] on link "Trips Missing Hotels" at bounding box center [104, 199] width 209 height 24
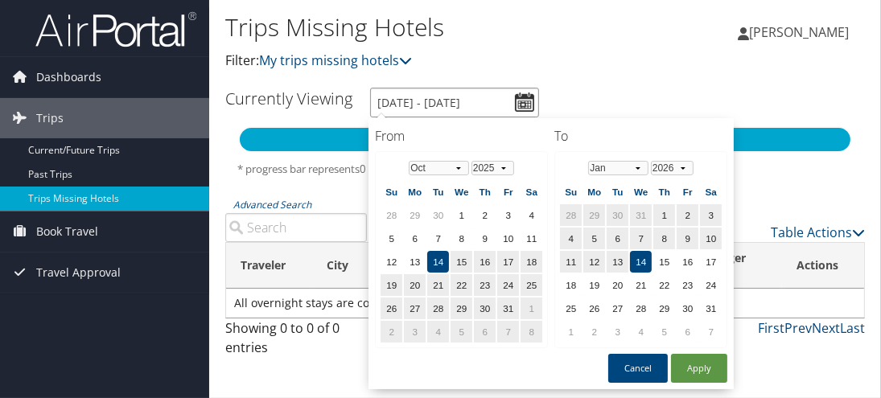
click at [520, 99] on input "10/14/2025 - 1/14/2026" at bounding box center [454, 103] width 169 height 30
click at [454, 169] on select "Jan Feb Mar Apr May Jun Jul Aug Sep Oct Nov Dec" at bounding box center [439, 168] width 60 height 14
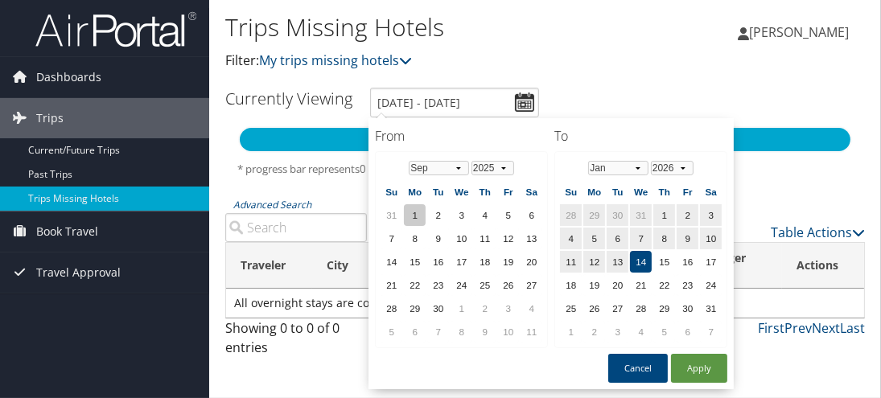
click at [409, 209] on td "1" at bounding box center [415, 215] width 22 height 22
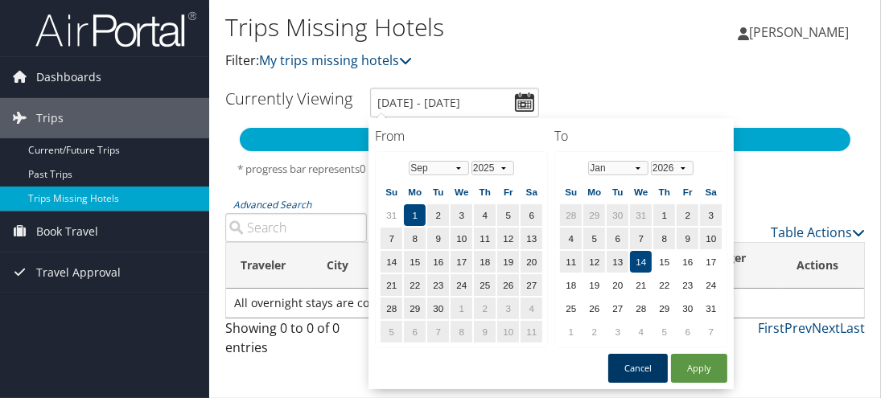
click at [639, 361] on button "Cancel" at bounding box center [638, 368] width 60 height 29
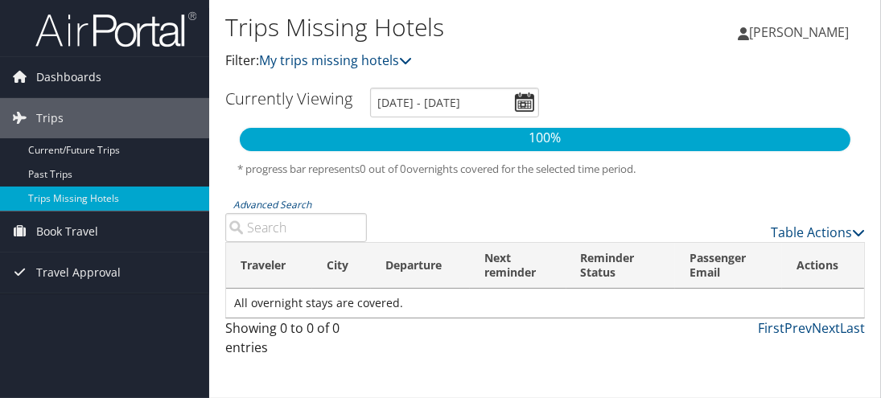
click at [304, 221] on input "Advanced Search" at bounding box center [296, 227] width 142 height 29
type input "SAN D"
click at [55, 276] on span "Travel Approval" at bounding box center [78, 273] width 84 height 40
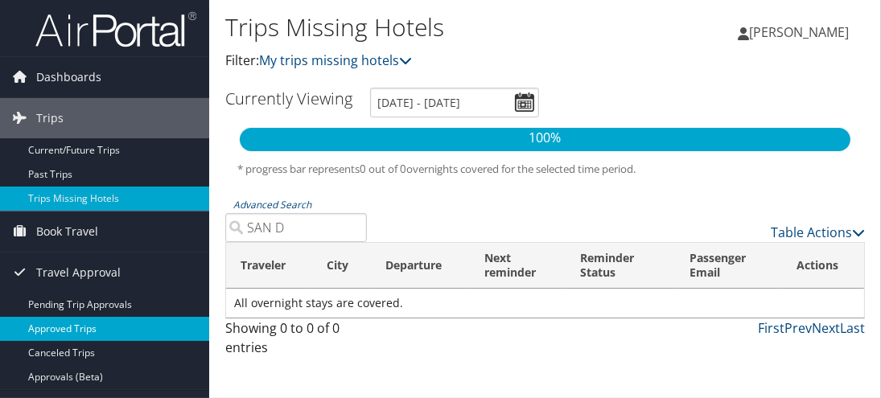
click at [44, 327] on link "Approved Trips" at bounding box center [104, 329] width 209 height 24
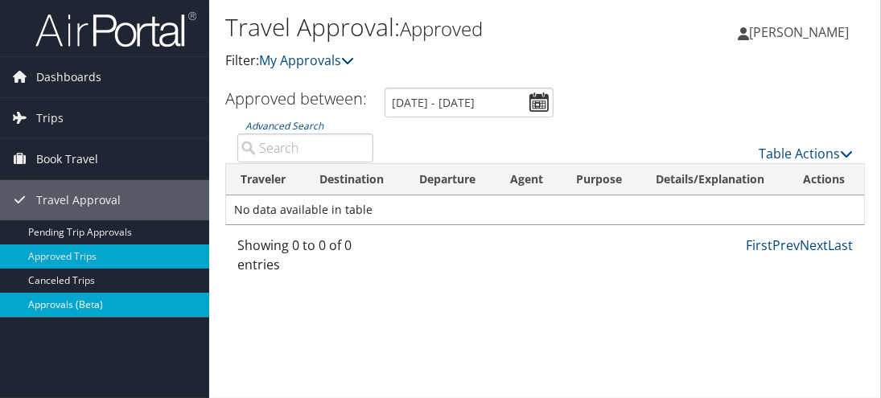
click at [57, 294] on link "Approvals (Beta)" at bounding box center [104, 305] width 209 height 24
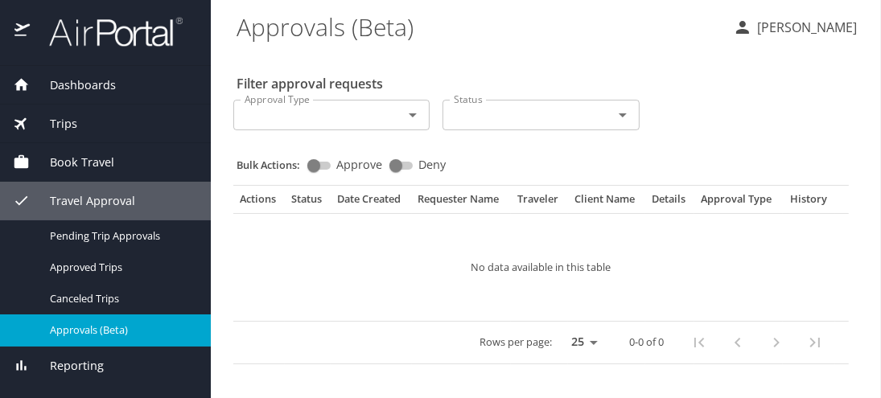
click at [593, 339] on select "25 50 100" at bounding box center [580, 343] width 45 height 24
select select "100"
click at [558, 331] on select "25 50 100" at bounding box center [580, 343] width 45 height 24
click at [322, 164] on input "Approve" at bounding box center [314, 165] width 58 height 19
checkbox input "true"
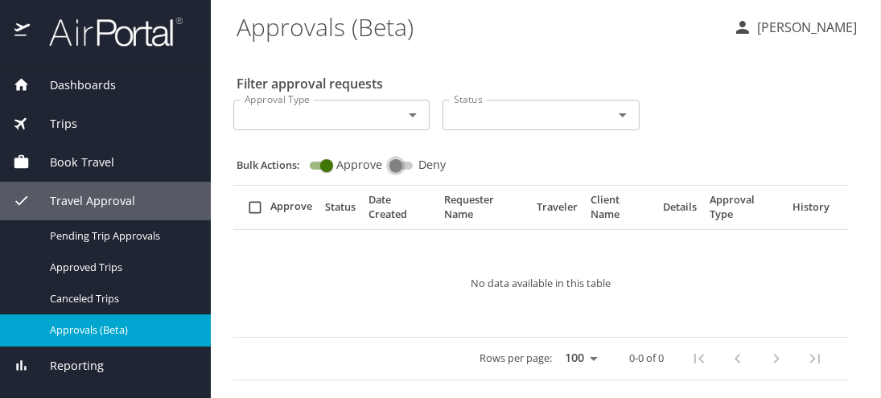
click at [399, 164] on input "Deny" at bounding box center [396, 165] width 58 height 19
checkbox input "true"
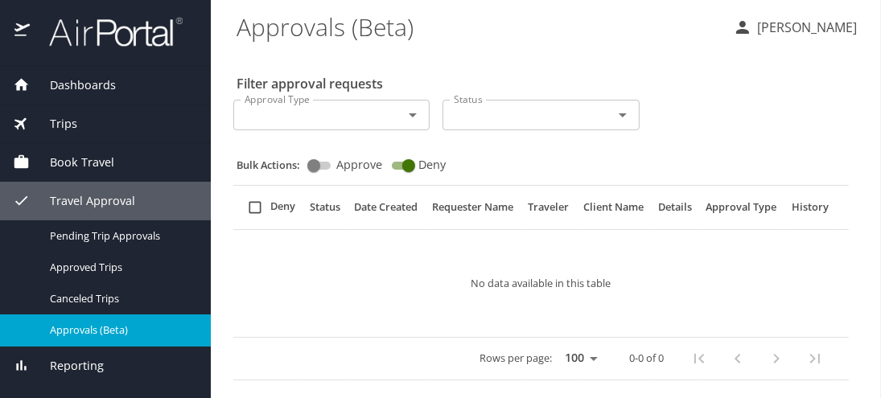
click at [315, 162] on input "Approve" at bounding box center [314, 165] width 58 height 19
checkbox input "true"
checkbox input "false"
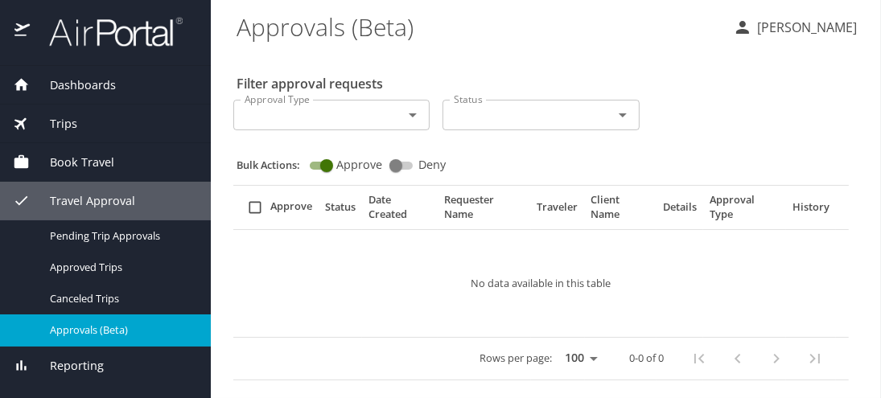
click at [613, 114] on icon "Open" at bounding box center [622, 114] width 19 height 19
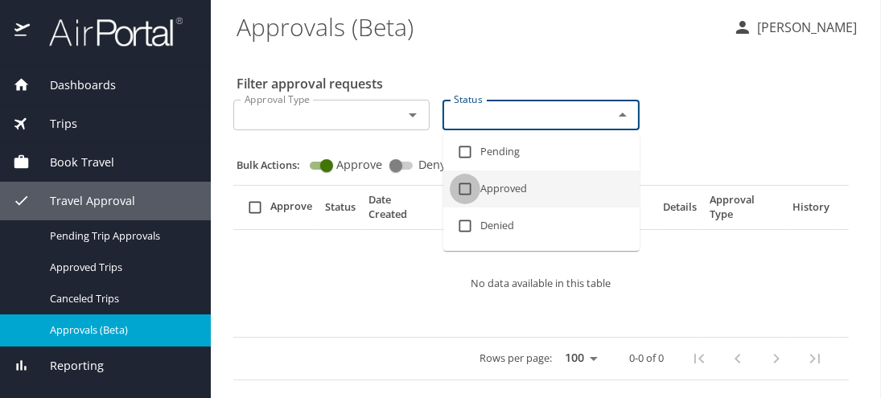
click at [465, 184] on input "checkbox" at bounding box center [465, 189] width 31 height 31
checkbox input "true"
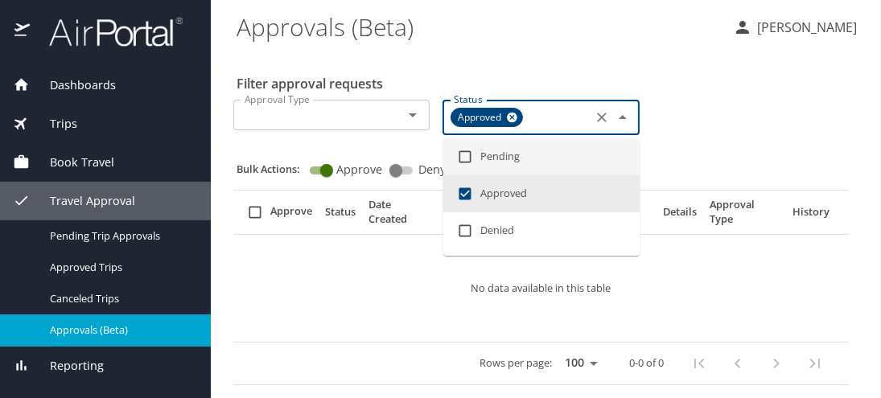
click at [464, 155] on input "checkbox" at bounding box center [465, 157] width 31 height 31
checkbox input "true"
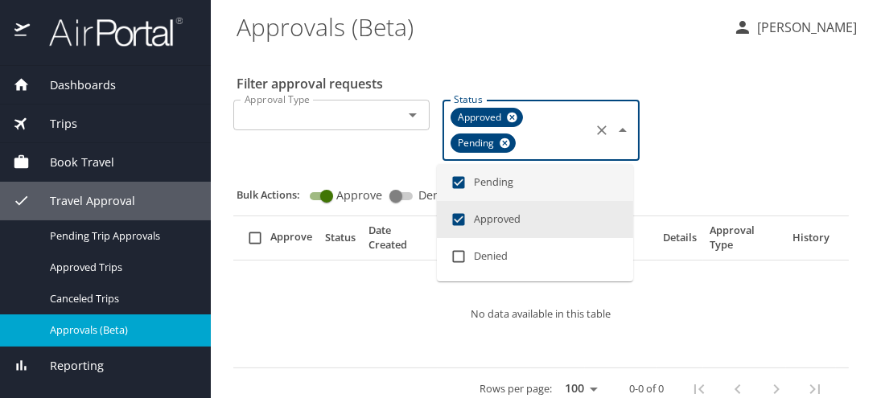
click at [416, 113] on icon "Open" at bounding box center [412, 114] width 19 height 19
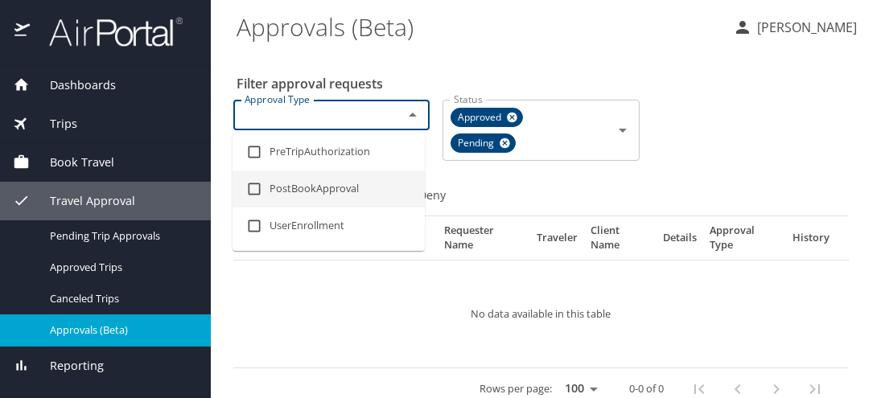
click at [263, 188] on input "checkbox" at bounding box center [254, 189] width 31 height 31
checkbox input "true"
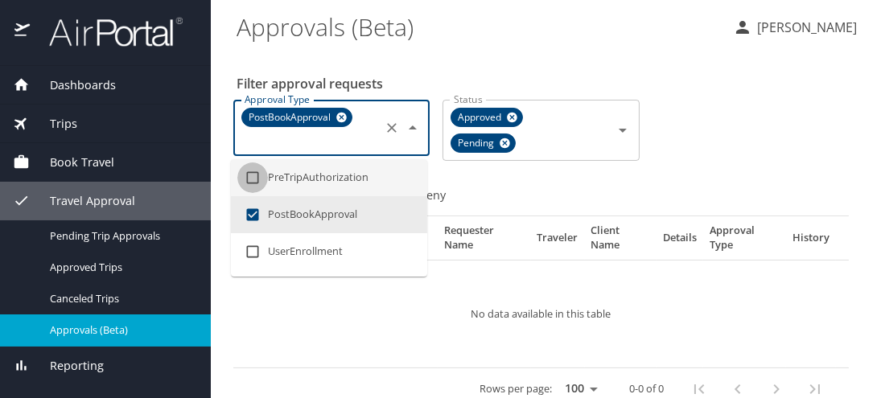
click at [257, 173] on input "checkbox" at bounding box center [252, 177] width 31 height 31
checkbox input "true"
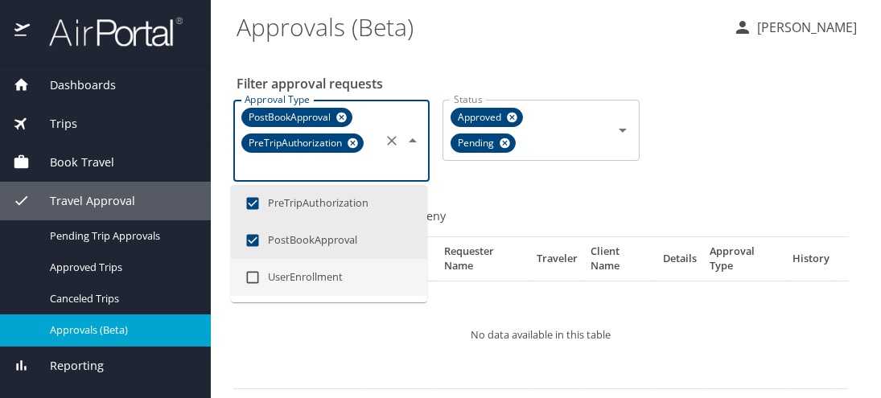
click at [255, 266] on input "checkbox" at bounding box center [252, 277] width 31 height 31
checkbox input "true"
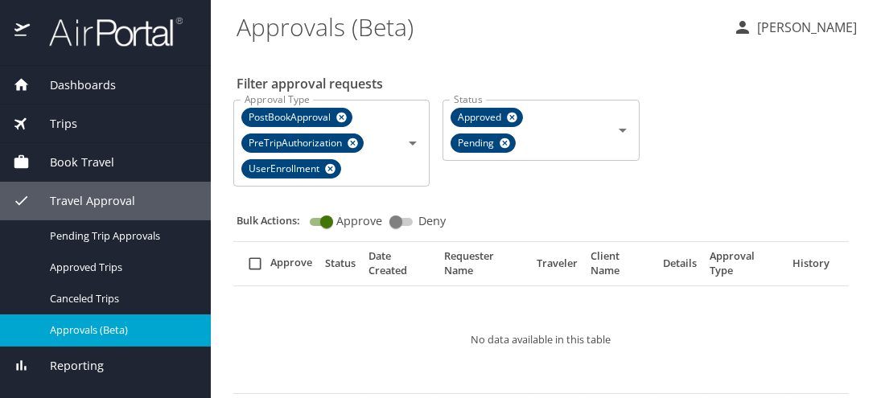
click at [748, 177] on div "Approval Type PostBookApproval PreTripAuthorization UserEnrollment Approval Typ…" at bounding box center [541, 141] width 628 height 109
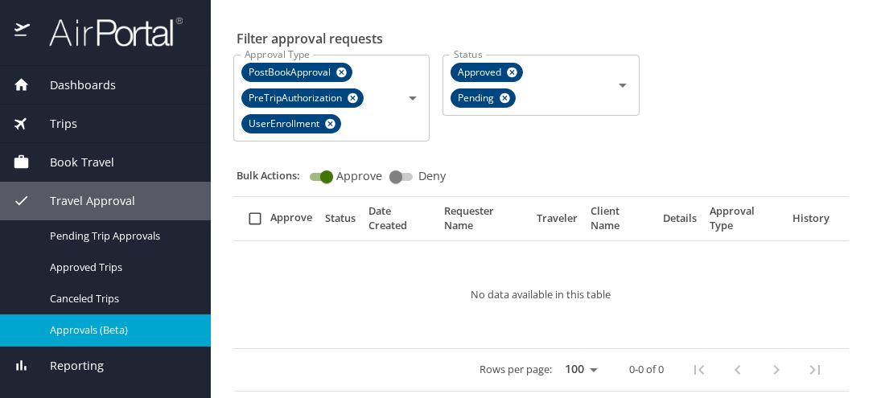
scroll to position [64, 0]
click at [90, 364] on span "Reporting" at bounding box center [67, 366] width 74 height 18
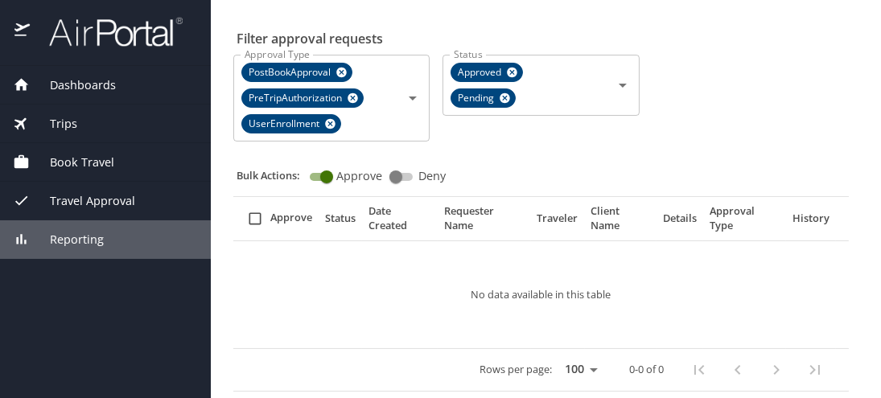
click at [81, 236] on span "Reporting" at bounding box center [67, 240] width 74 height 18
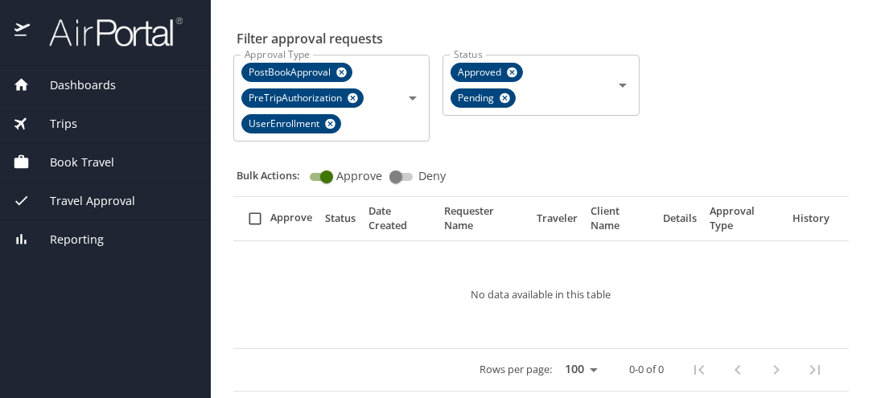
click at [70, 163] on span "Book Travel" at bounding box center [72, 163] width 84 height 18
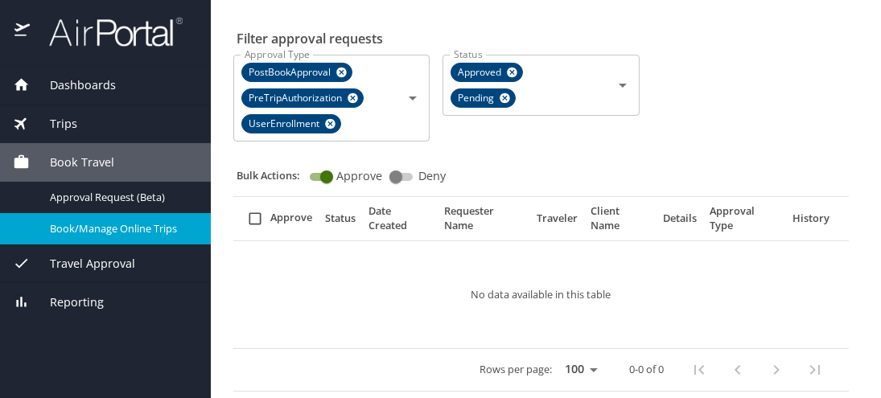
click at [74, 228] on span "Book/Manage Online Trips" at bounding box center [121, 228] width 142 height 15
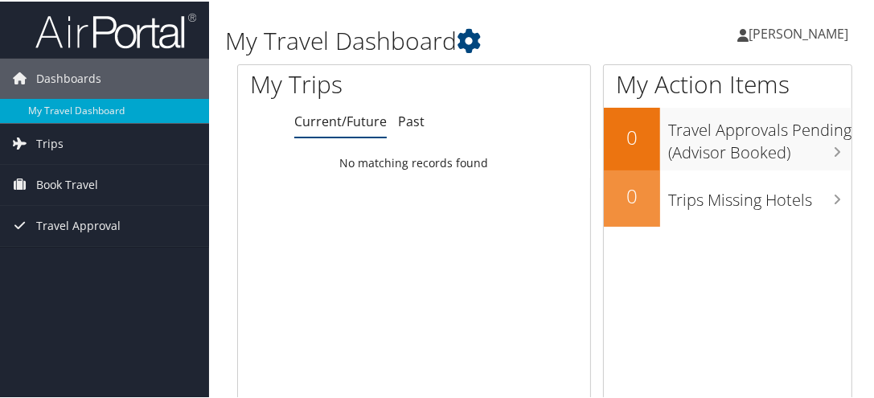
click at [783, 32] on span "[PERSON_NAME]" at bounding box center [799, 32] width 100 height 18
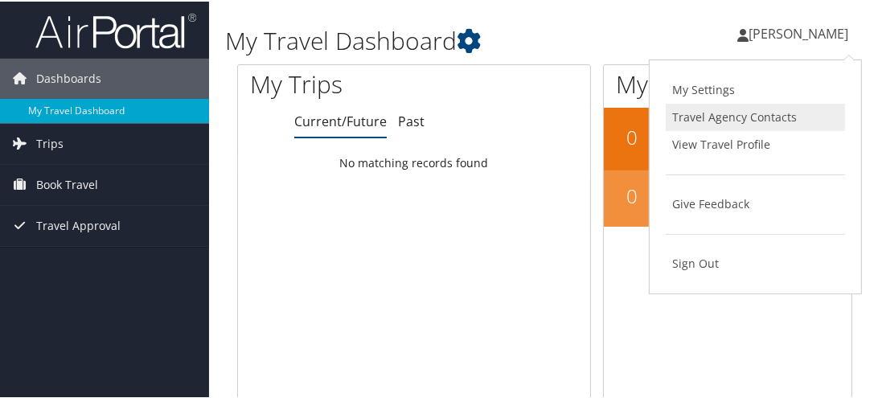
click at [706, 113] on link "Travel Agency Contacts" at bounding box center [755, 115] width 179 height 27
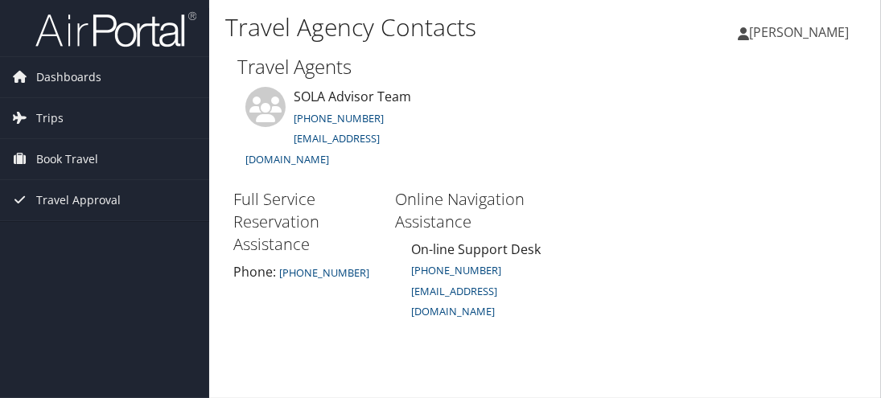
click at [775, 35] on span "[PERSON_NAME]" at bounding box center [799, 32] width 100 height 18
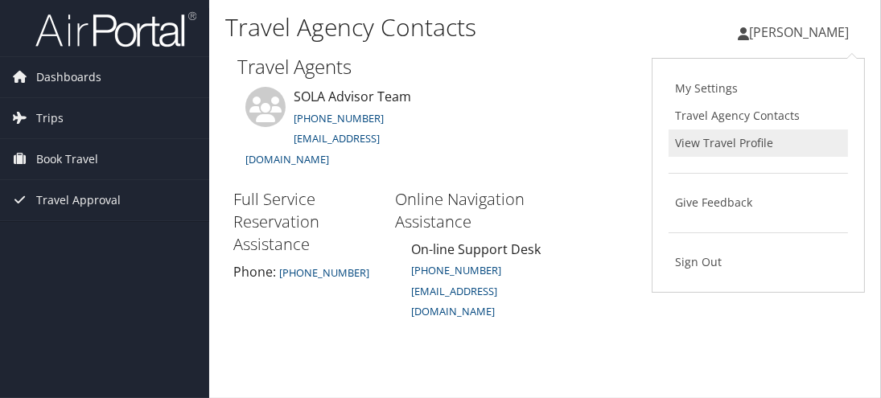
click at [721, 142] on link "View Travel Profile" at bounding box center [757, 142] width 179 height 27
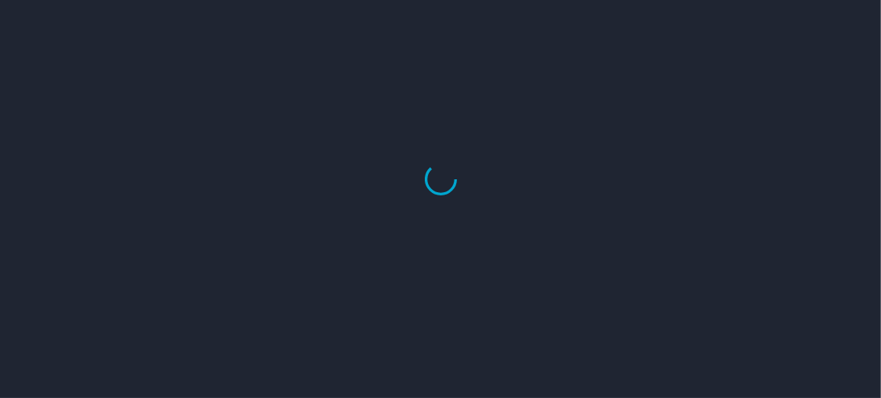
select select "US"
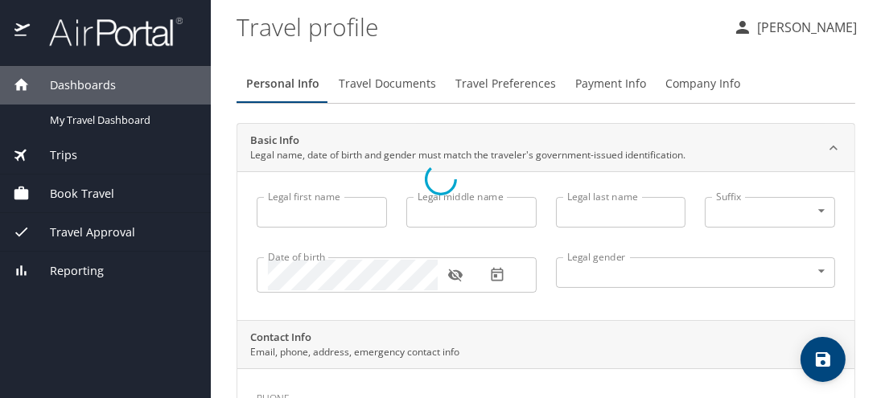
type input "Tonya"
type input "Michell"
type input "Burks"
type input "Female"
type input "Gail"
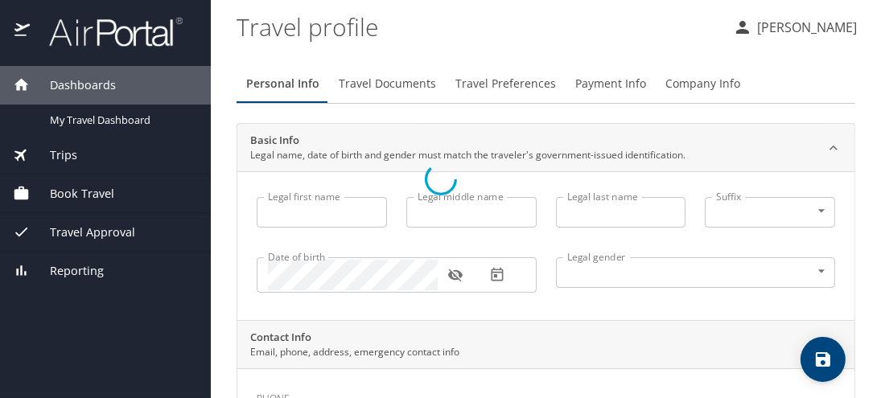
type input "Burks"
type input "(225) 749-3402"
type input "United States of America"
type input "Louisiana"
type input "United States of America"
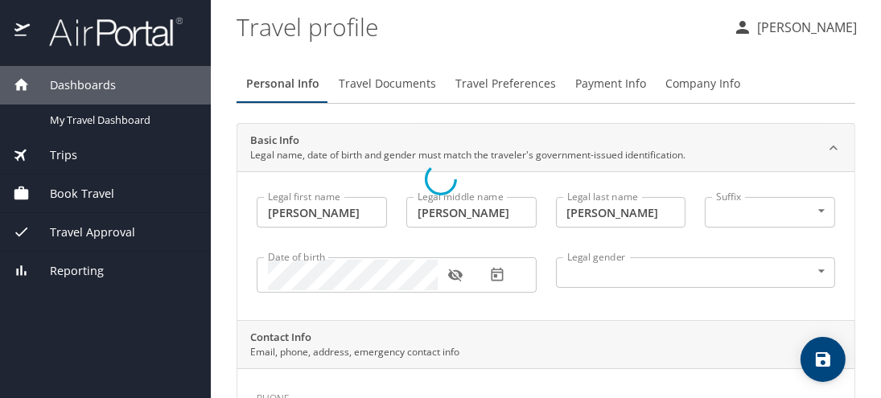
type input "Louisiana"
type input "United States of America"
type input "Louisiana"
select select "US"
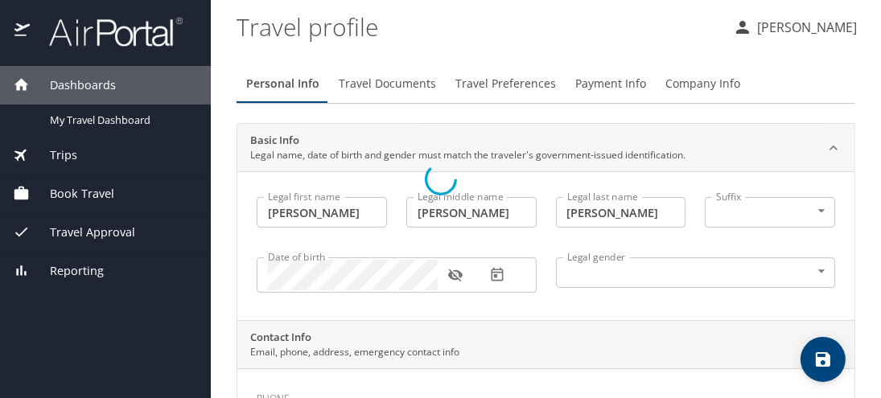
select select "US"
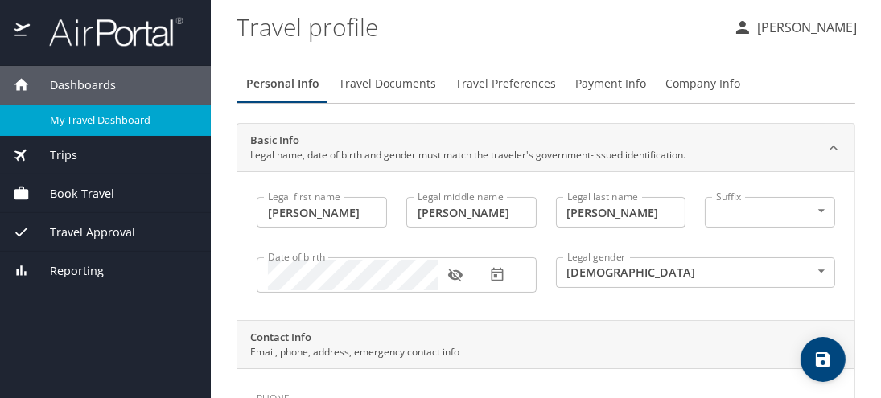
click at [77, 116] on span "My Travel Dashboard" at bounding box center [121, 120] width 142 height 15
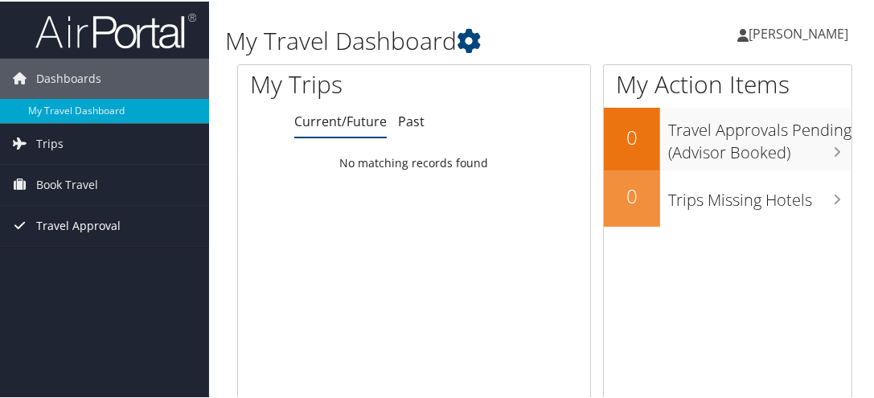
click at [79, 216] on span "Travel Approval" at bounding box center [78, 224] width 84 height 40
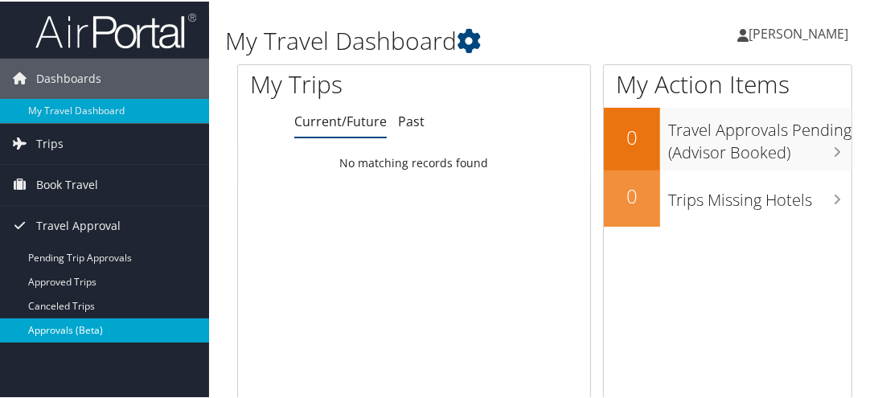
click at [73, 326] on link "Approvals (Beta)" at bounding box center [104, 329] width 209 height 24
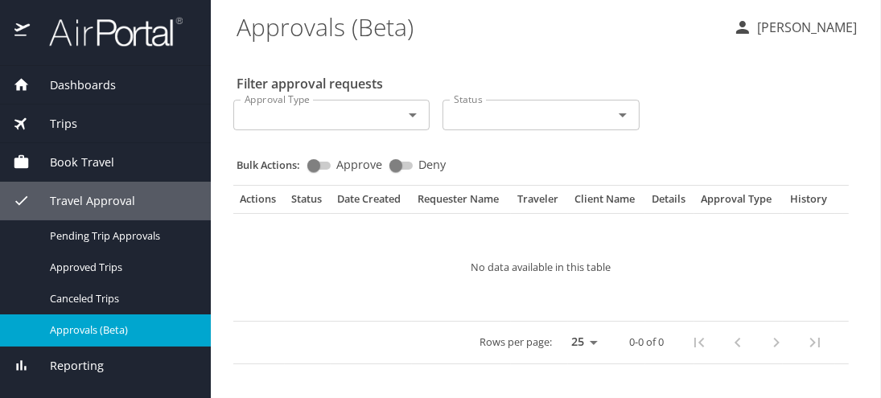
click at [312, 165] on input "Approve" at bounding box center [314, 165] width 58 height 19
checkbox input "true"
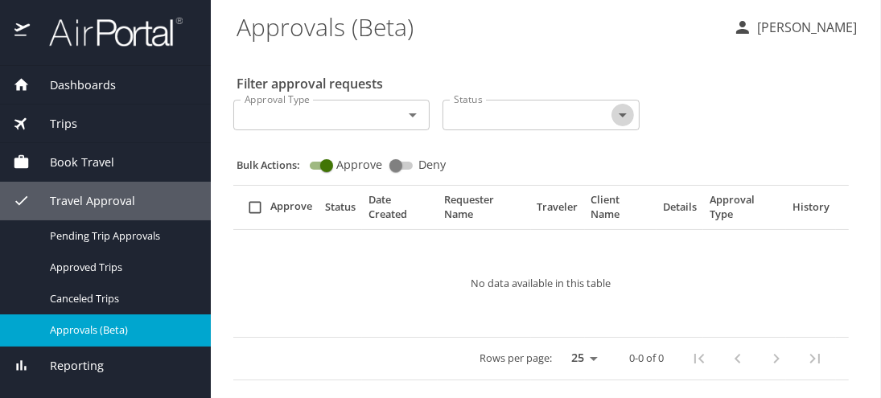
click at [618, 124] on icon "Open" at bounding box center [622, 114] width 19 height 19
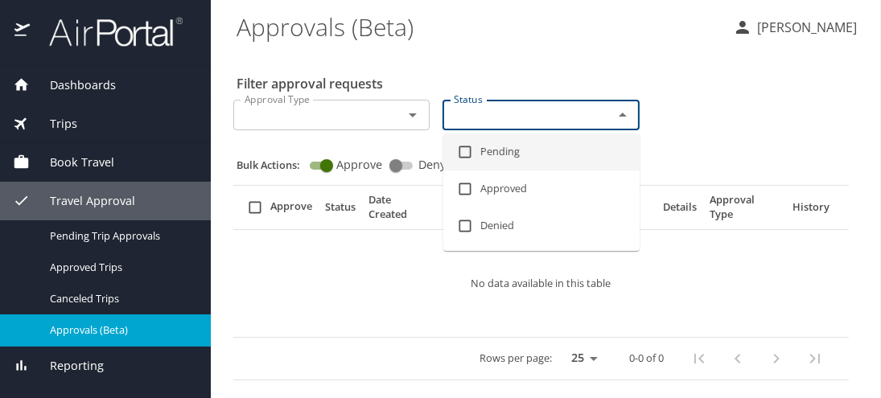
click at [91, 85] on span "Dashboards" at bounding box center [73, 85] width 86 height 18
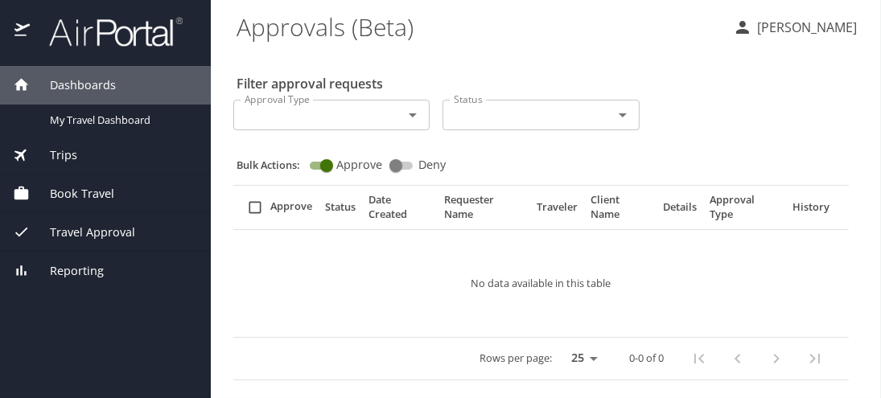
click at [63, 148] on span "Trips" at bounding box center [53, 155] width 47 height 18
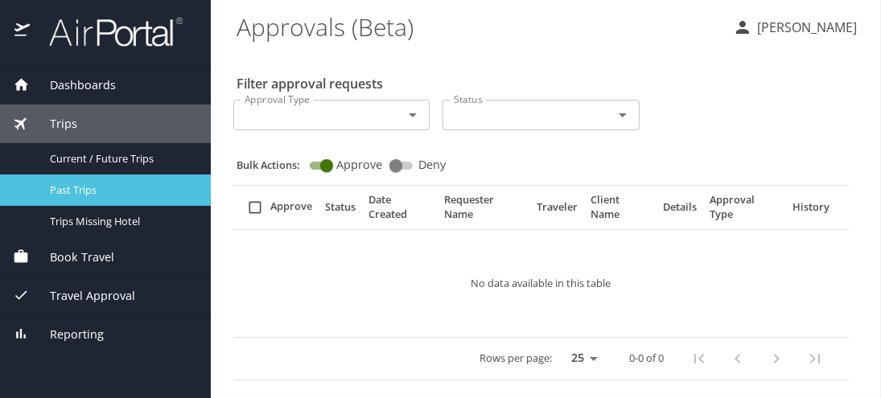
click at [75, 183] on span "Past Trips" at bounding box center [121, 190] width 142 height 15
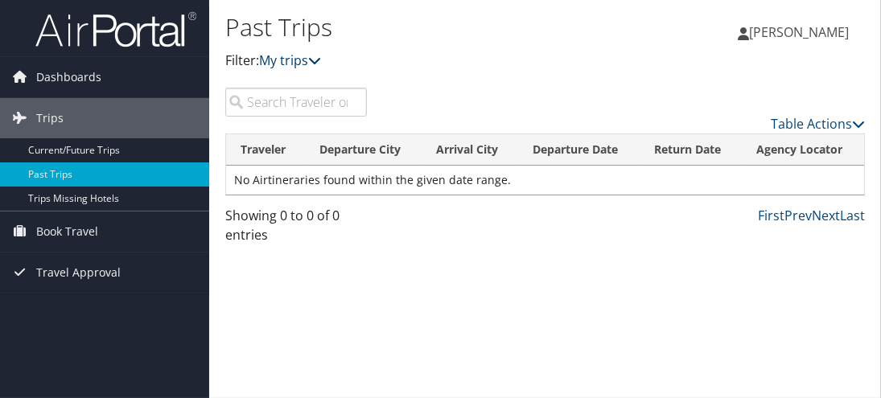
click at [310, 62] on link "My trips" at bounding box center [290, 60] width 62 height 18
click at [313, 55] on link "My trips" at bounding box center [290, 60] width 62 height 18
click at [314, 57] on icon at bounding box center [314, 60] width 13 height 13
click at [776, 216] on link "First" at bounding box center [771, 216] width 27 height 18
click at [832, 212] on link "Next" at bounding box center [825, 216] width 28 height 18
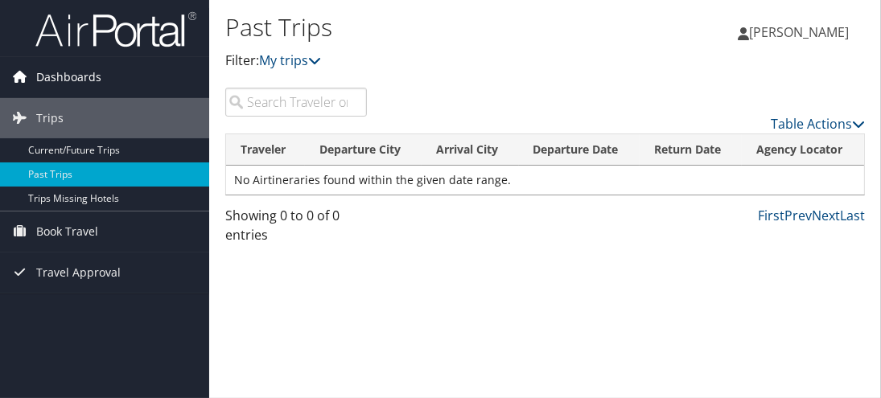
click at [64, 72] on span "Dashboards" at bounding box center [68, 77] width 65 height 40
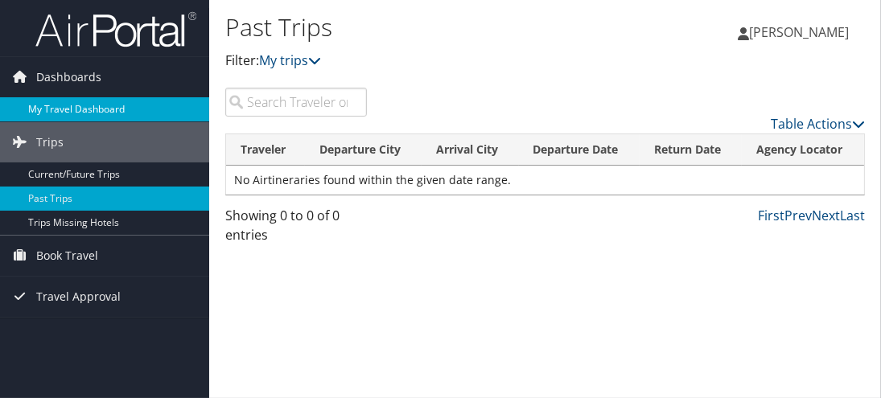
click at [56, 108] on link "My Travel Dashboard" at bounding box center [104, 109] width 209 height 24
